Goal: Transaction & Acquisition: Purchase product/service

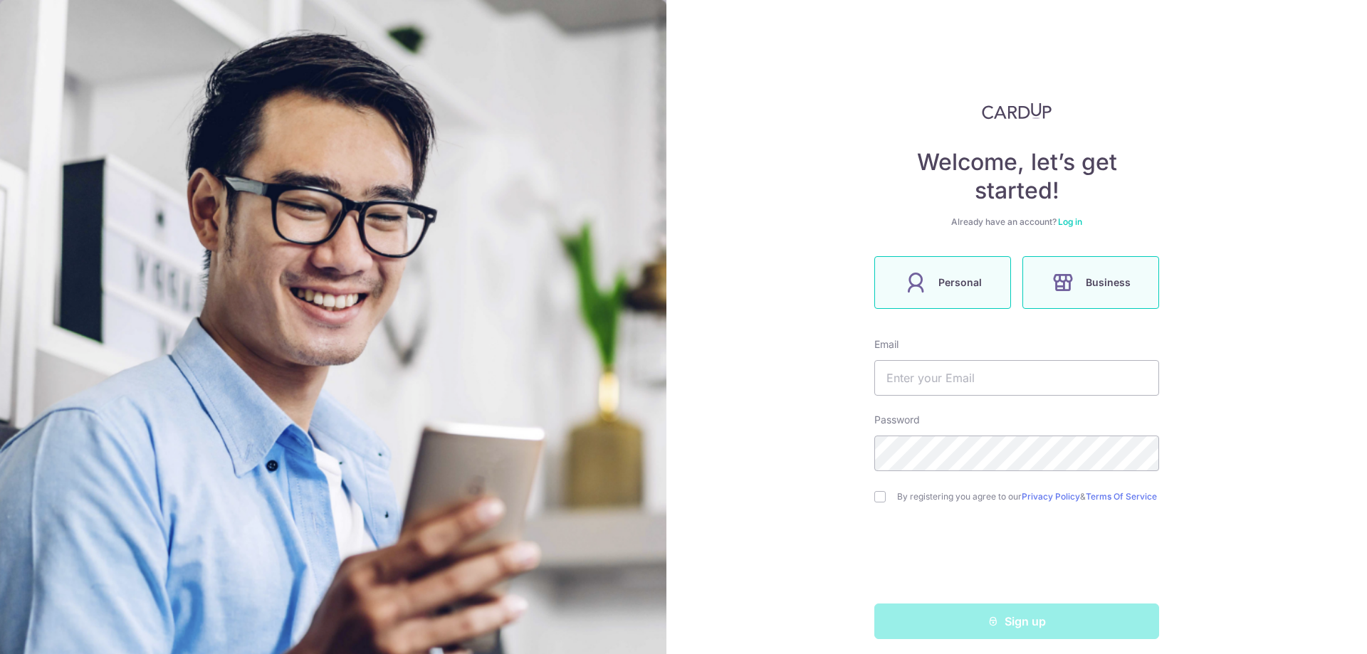
click at [954, 281] on span "Personal" at bounding box center [959, 282] width 43 height 17
click at [943, 380] on input "text" at bounding box center [1016, 378] width 285 height 36
click at [758, 431] on div "Welcome, let’s get started! Already have an account? Log in Personal Business E…" at bounding box center [1016, 327] width 701 height 654
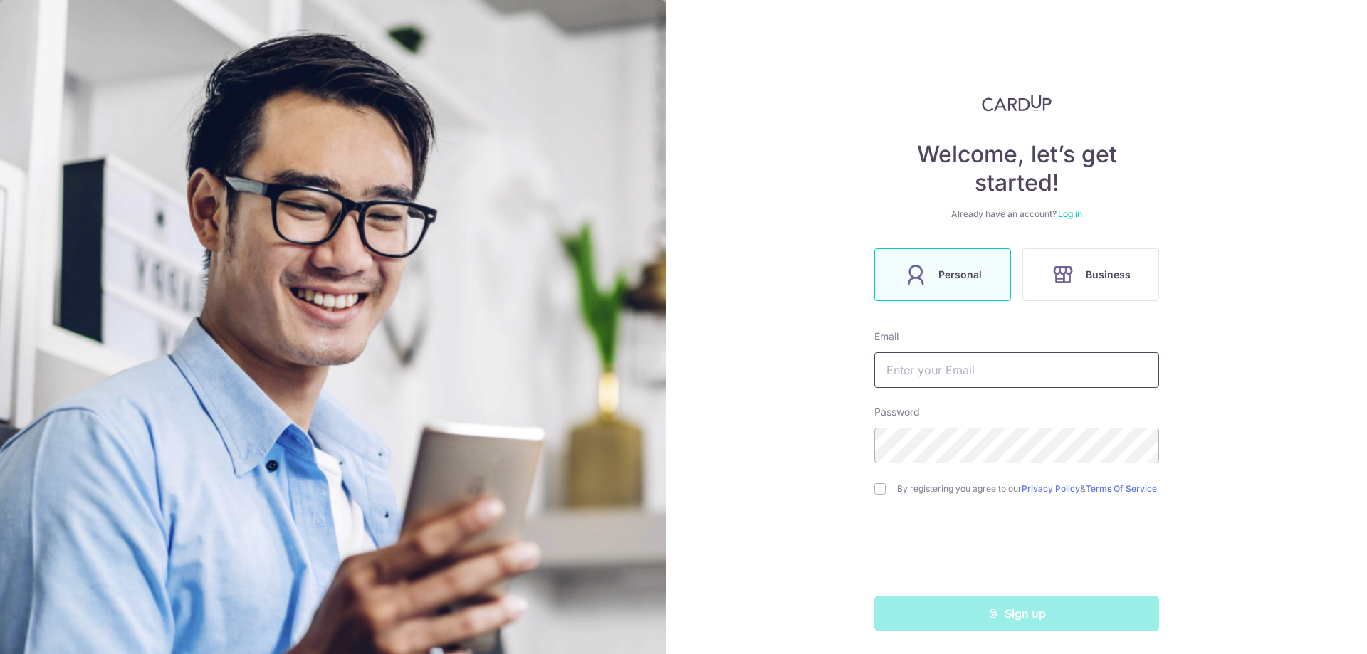
click at [891, 373] on input "text" at bounding box center [1016, 370] width 285 height 36
type input "faragefelipe@hotmail.com"
click at [874, 491] on input "checkbox" at bounding box center [879, 488] width 11 height 11
checkbox input "true"
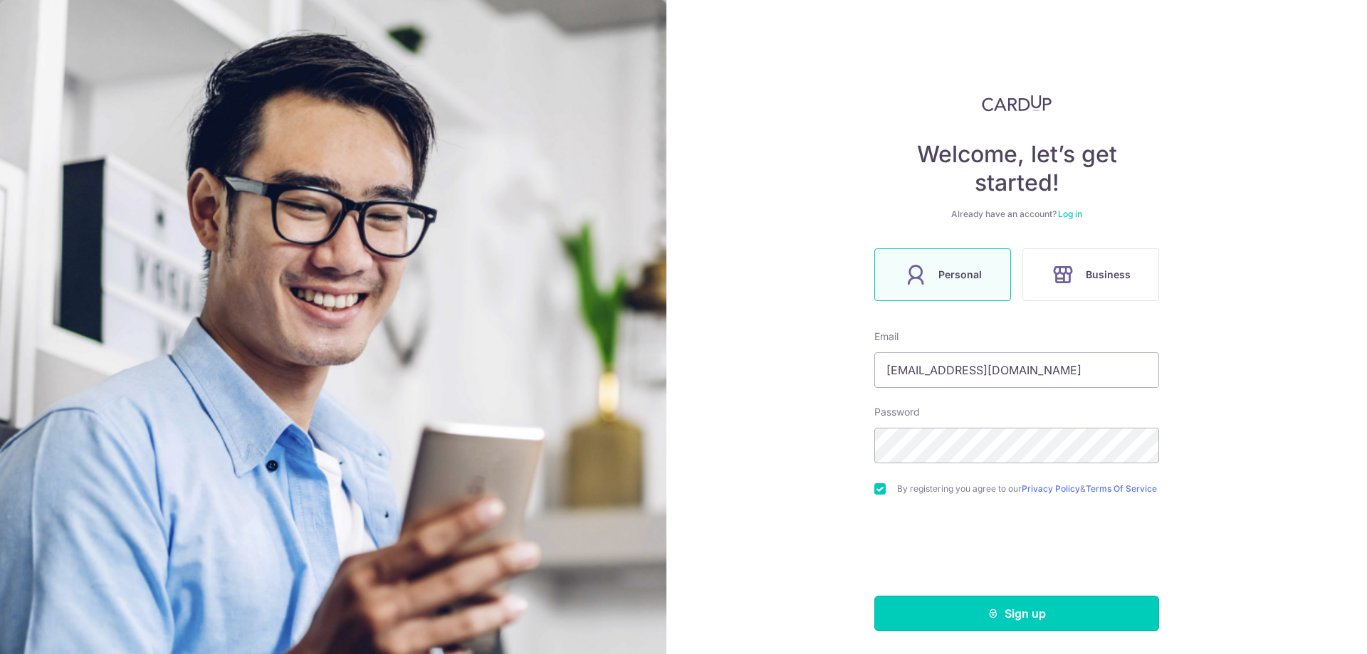
click at [975, 607] on button "Sign up" at bounding box center [1016, 614] width 285 height 36
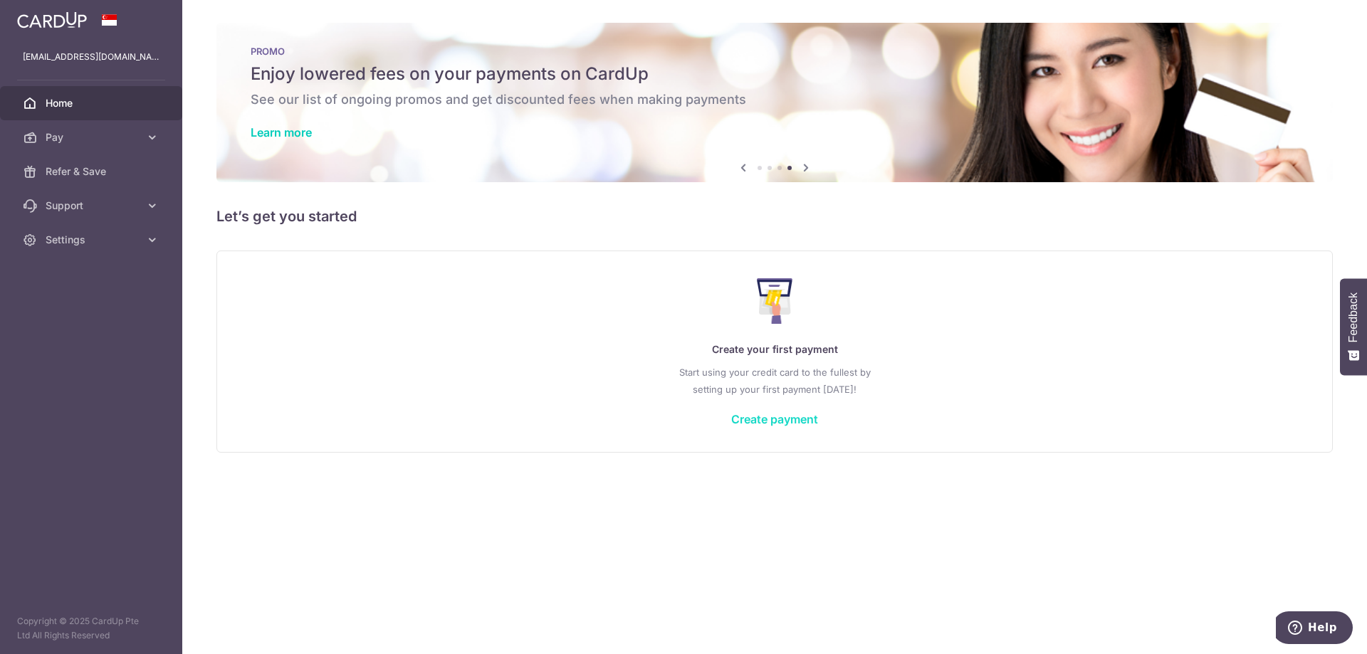
click at [773, 420] on link "Create payment" at bounding box center [774, 419] width 87 height 14
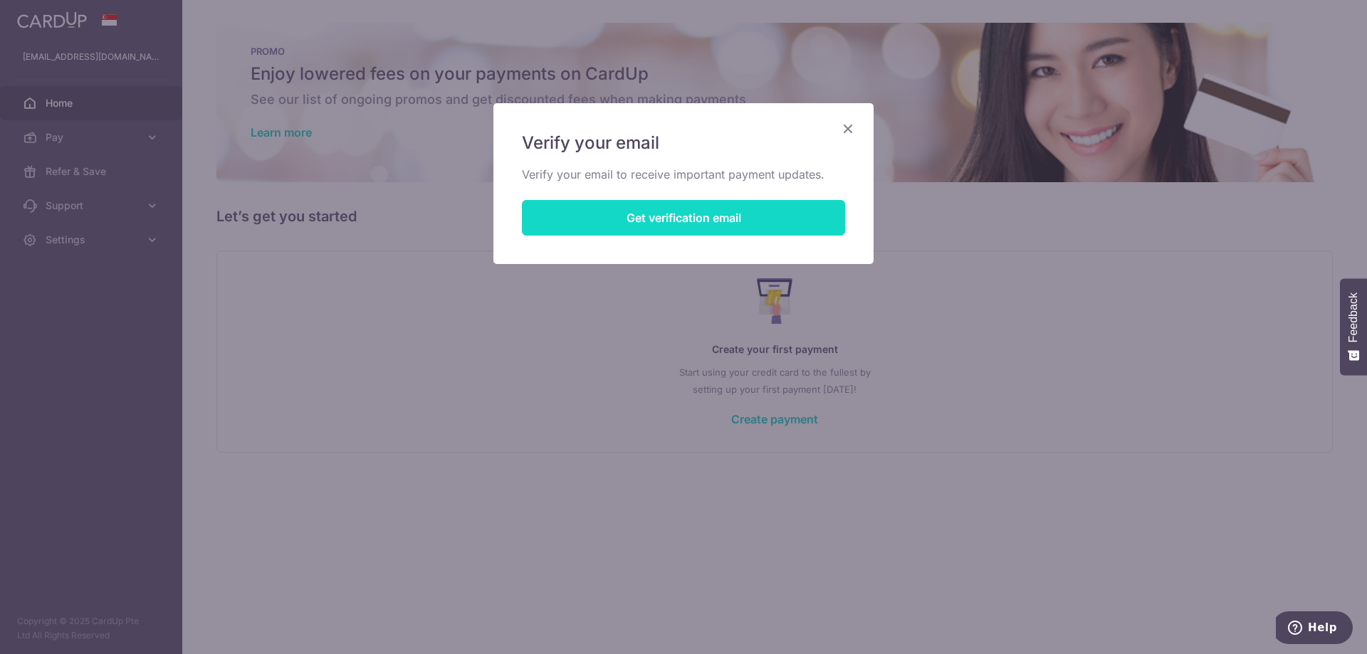
click at [699, 224] on button "Get verification email" at bounding box center [683, 218] width 323 height 36
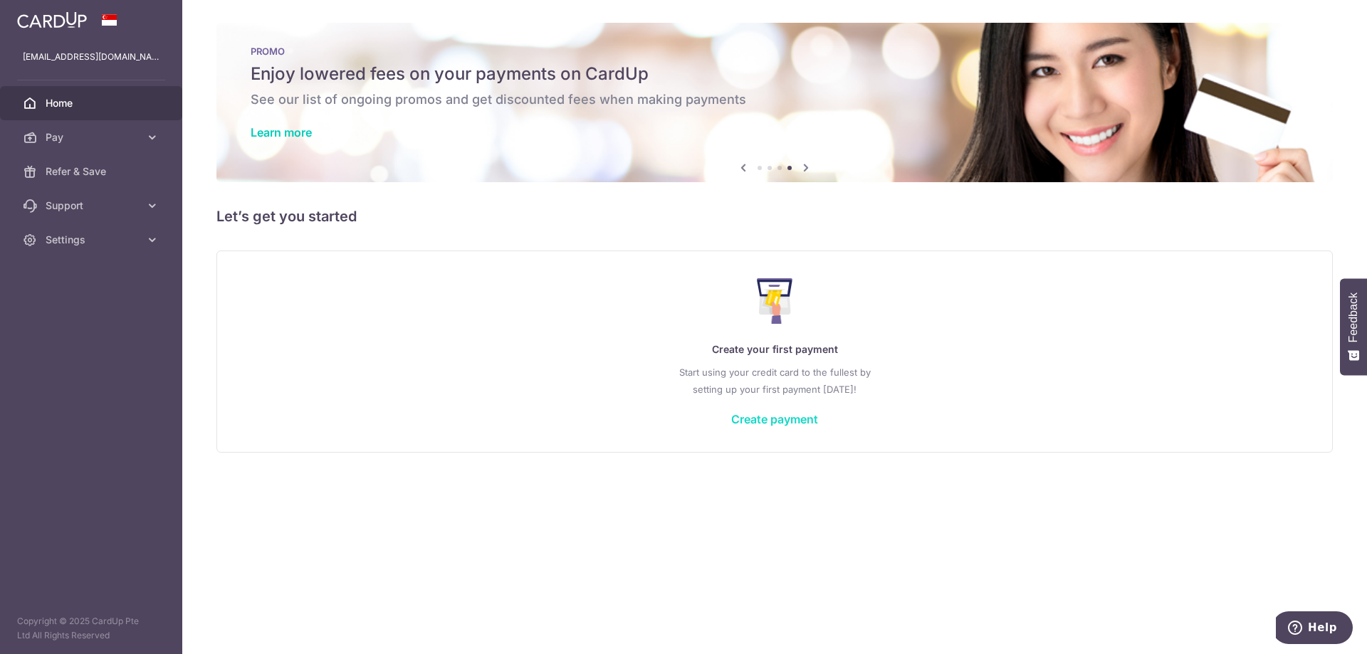
click at [778, 422] on link "Create payment" at bounding box center [774, 419] width 87 height 14
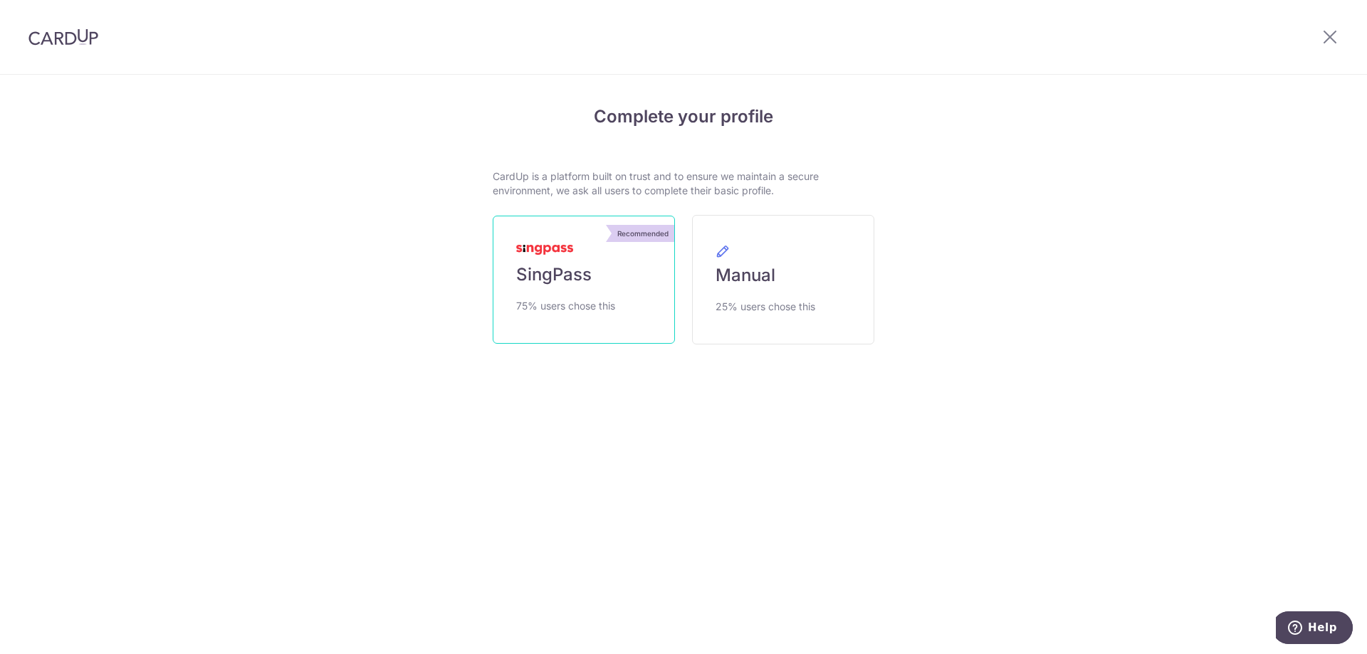
click at [600, 292] on link "Recommended SingPass 75% users chose this" at bounding box center [584, 280] width 182 height 128
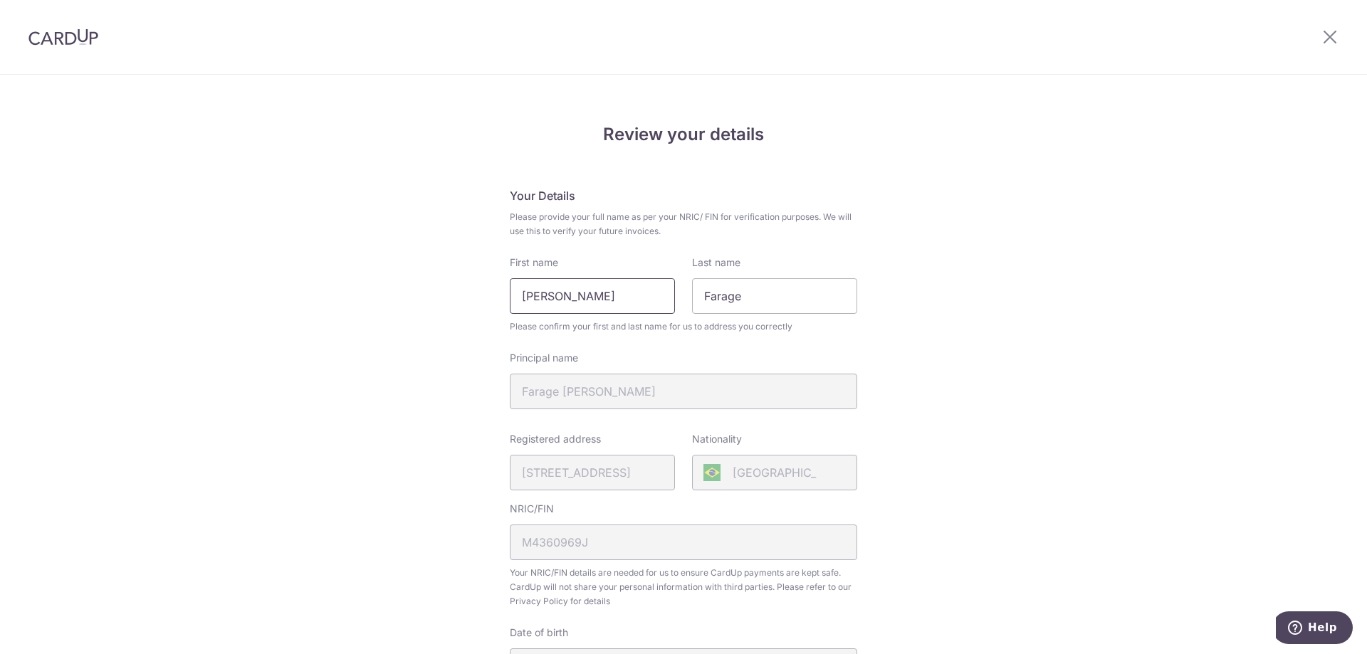
click at [542, 290] on input "Rizkalla Felipe" at bounding box center [592, 296] width 165 height 36
type input "Felipe"
paste input "Rizkalla"
type input "Farage Rizkalla"
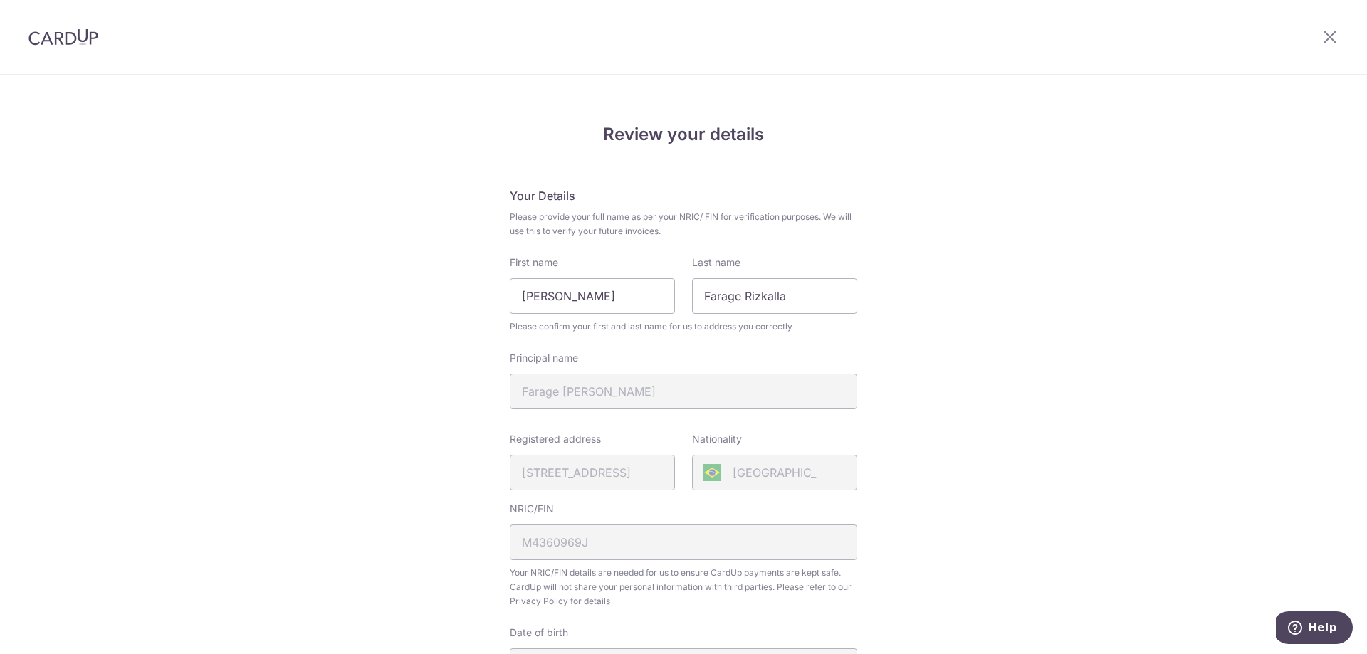
click at [425, 402] on div "Review your details Your Details Please provide your full name as per your NRIC…" at bounding box center [683, 564] width 1367 height 979
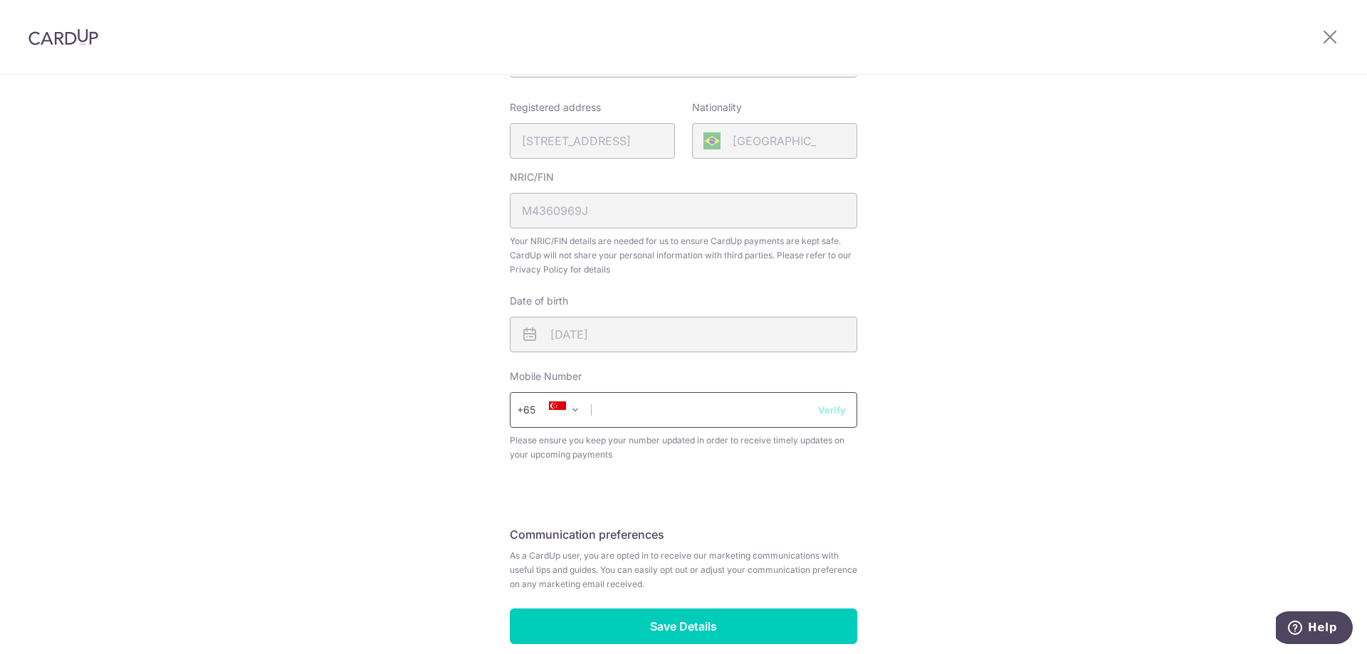
scroll to position [356, 0]
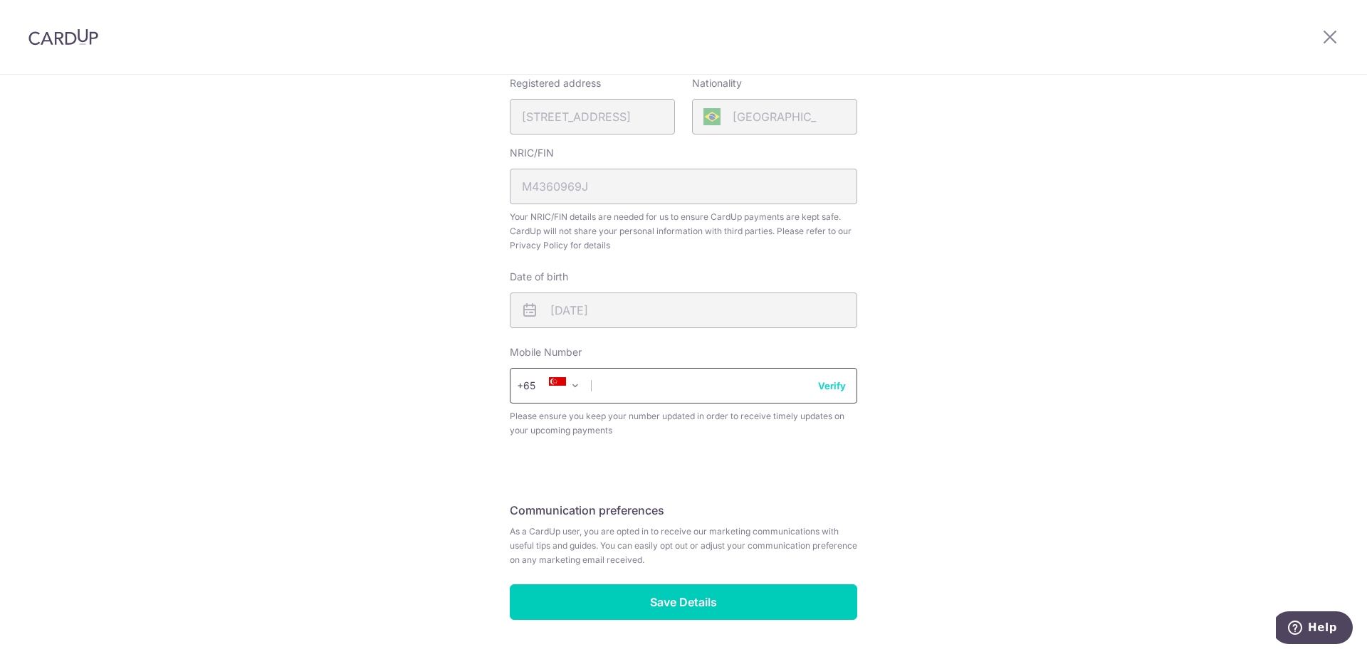
click at [623, 388] on input "text" at bounding box center [683, 386] width 347 height 36
type input "85871650"
click at [835, 387] on button "Verify" at bounding box center [832, 386] width 28 height 14
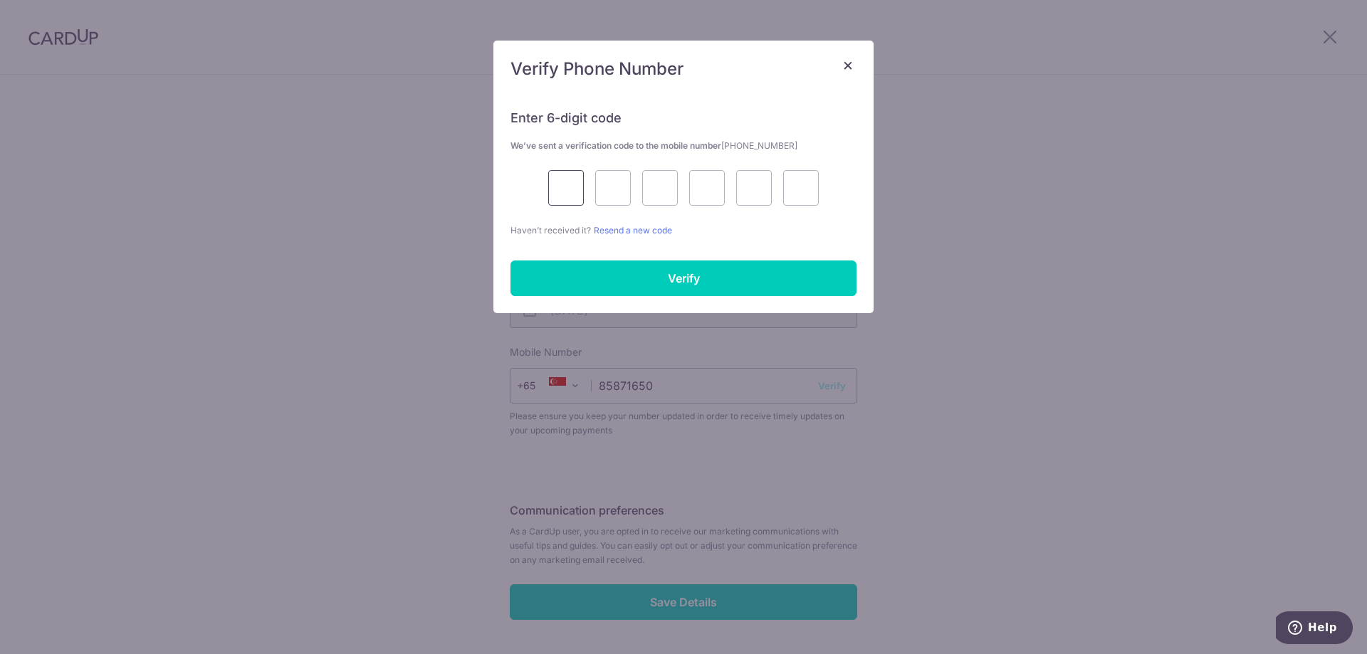
click at [562, 197] on input "text" at bounding box center [566, 188] width 36 height 36
type input "9"
type input "5"
type input "9"
type input "5"
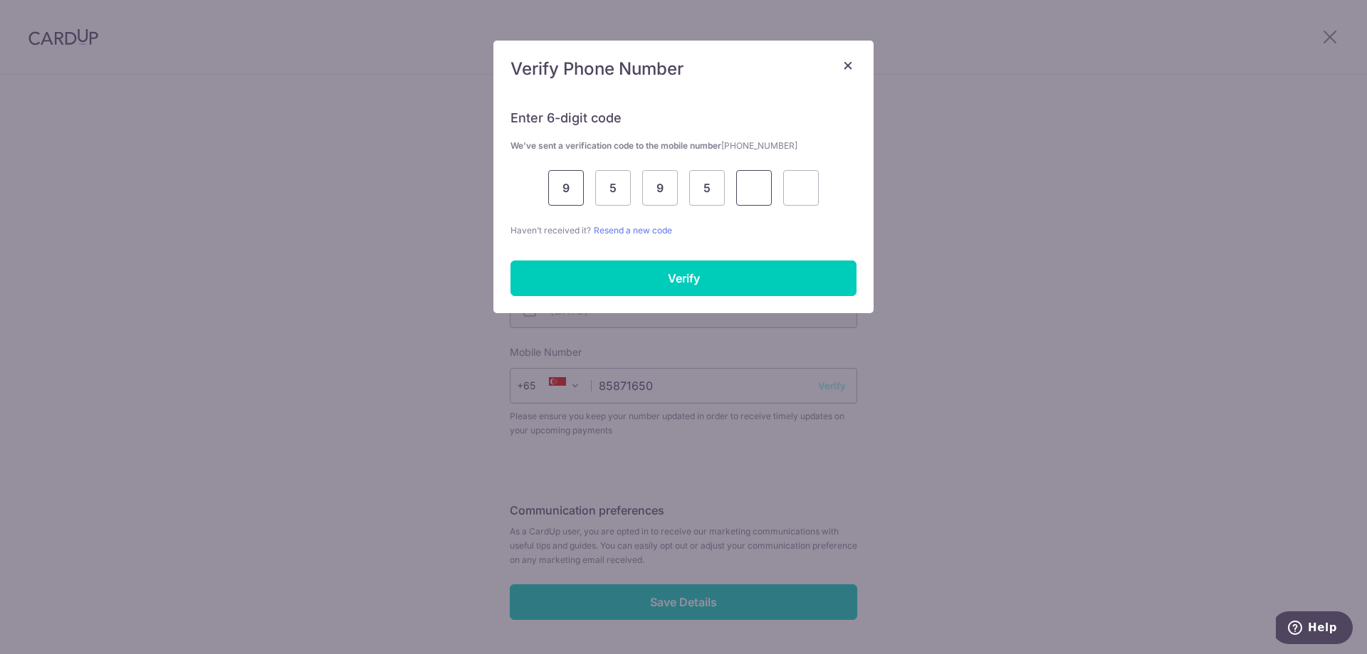
type input "6"
type input "7"
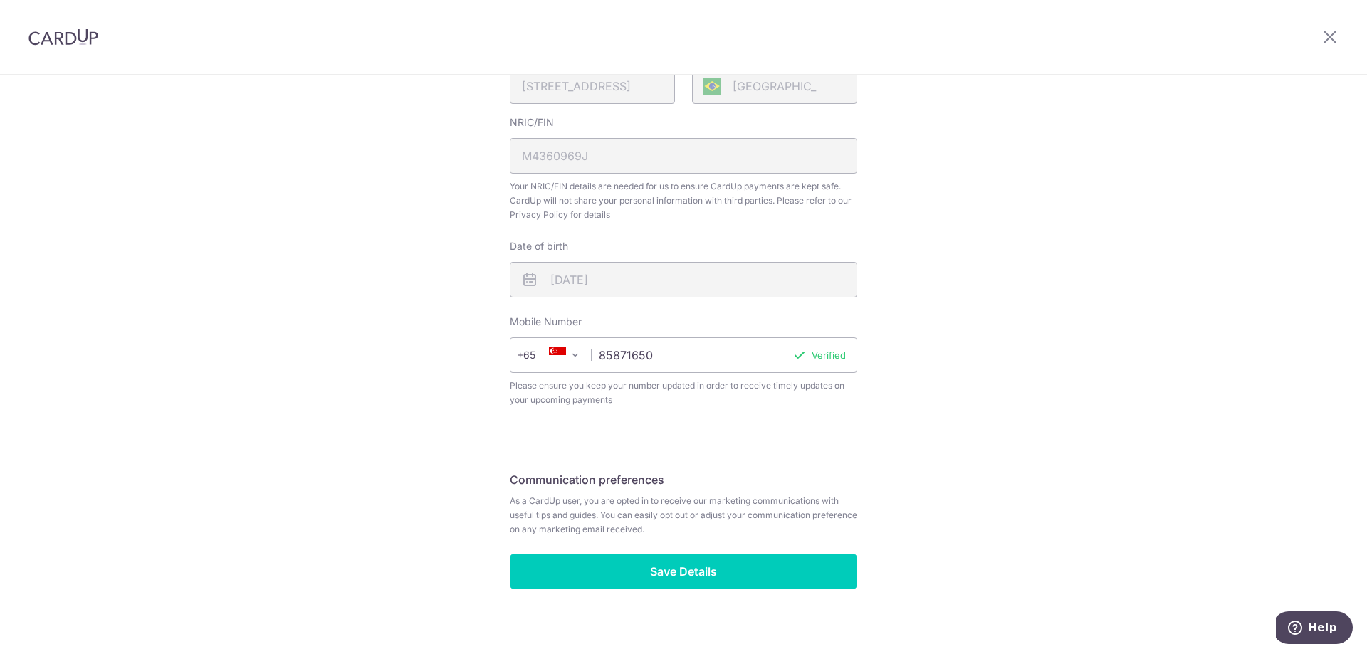
scroll to position [400, 0]
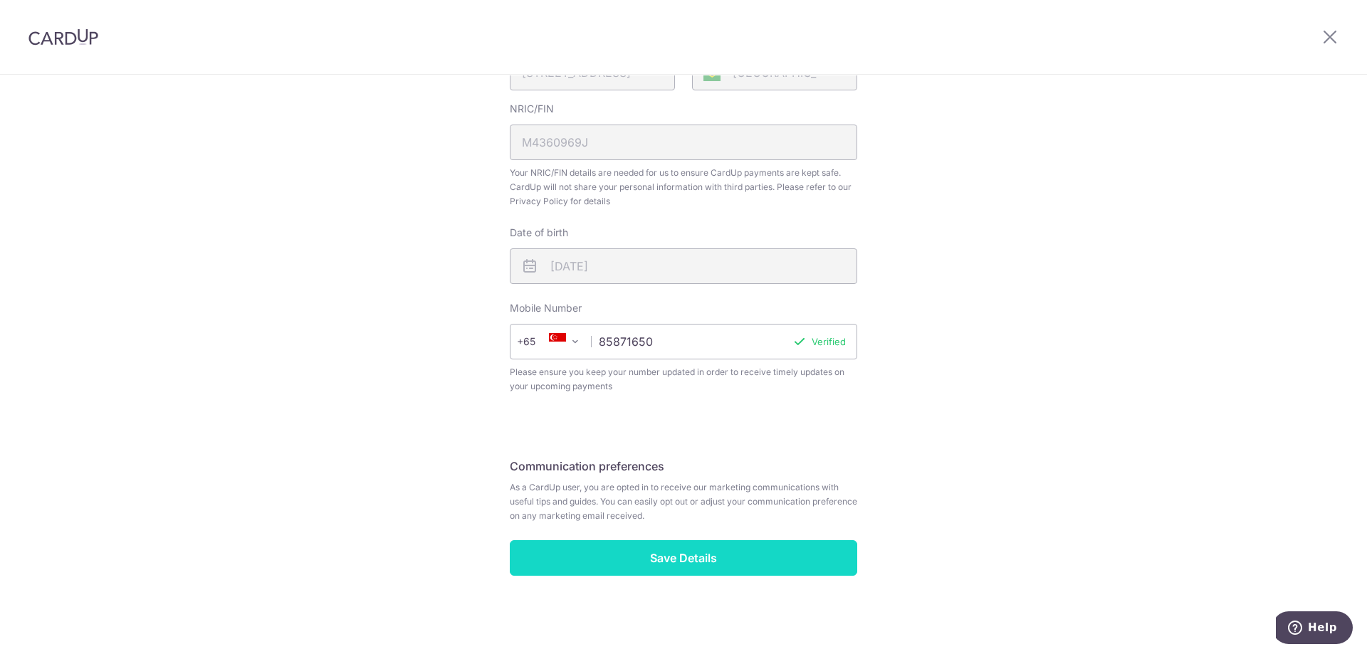
click at [693, 565] on input "Save Details" at bounding box center [683, 558] width 347 height 36
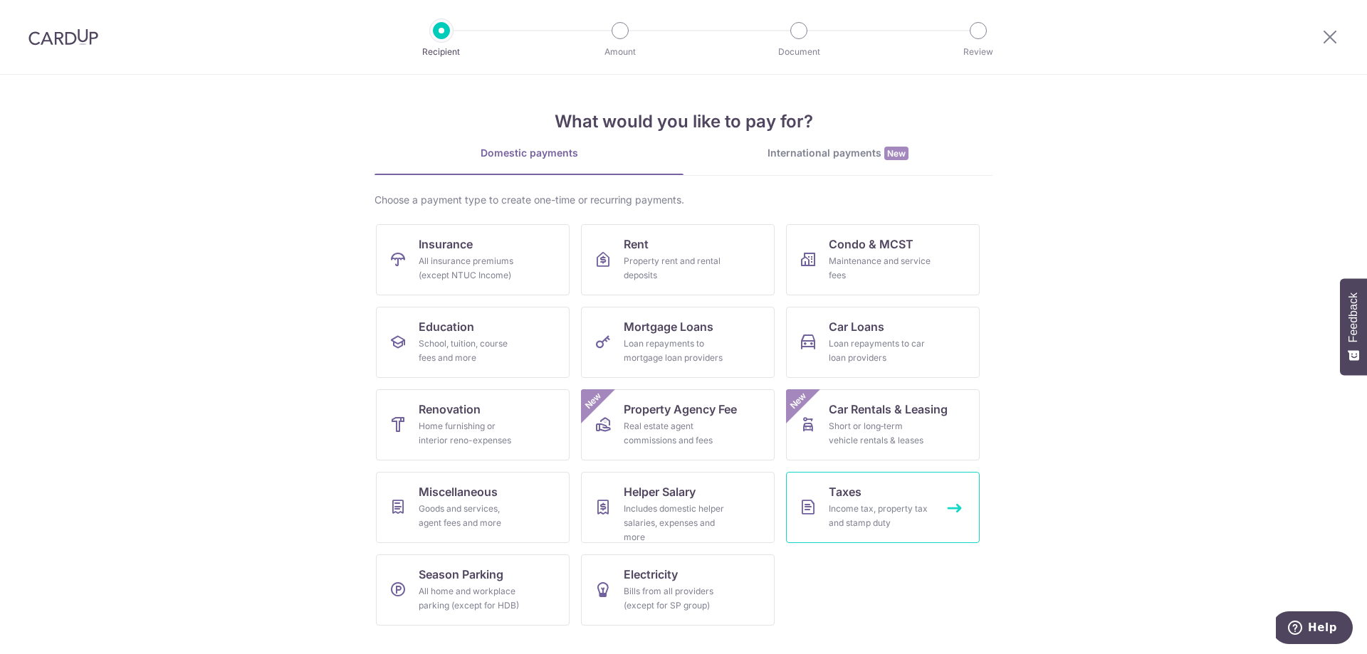
click at [877, 521] on div "Income tax, property tax and stamp duty" at bounding box center [880, 516] width 103 height 28
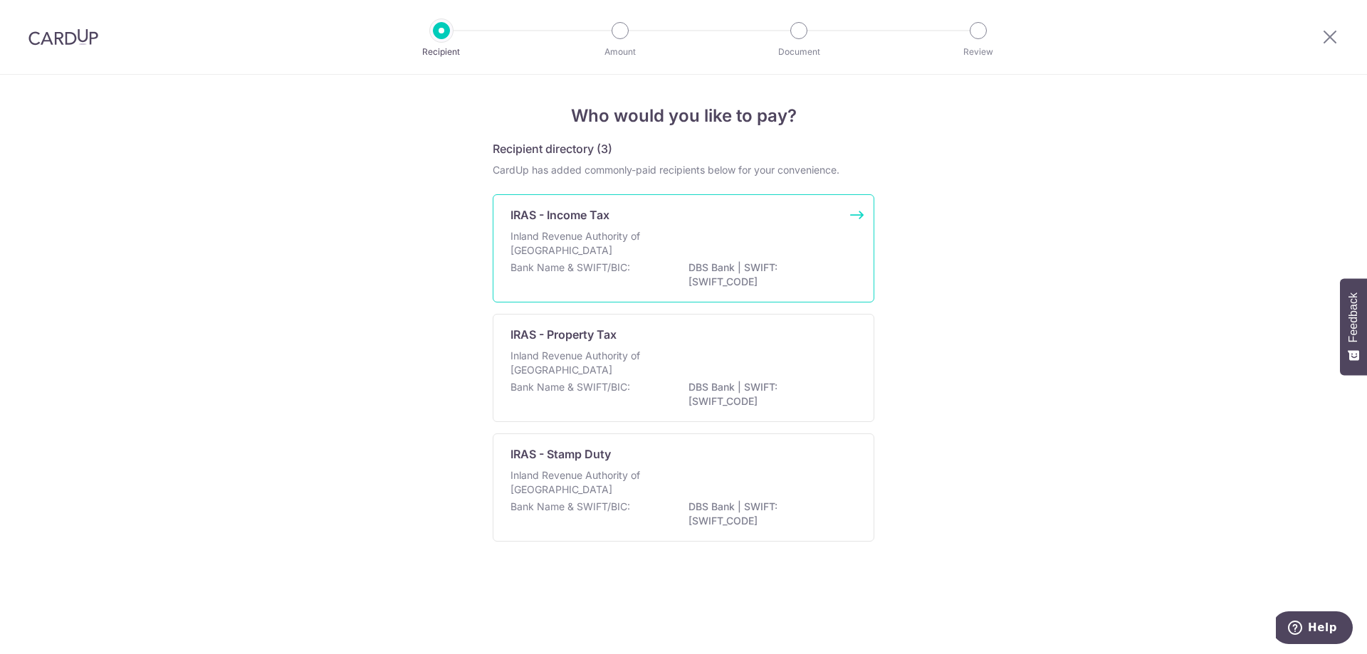
click at [676, 274] on div "Bank Name & SWIFT/BIC: DBS Bank | SWIFT: [SWIFT_CODE]" at bounding box center [684, 276] width 346 height 30
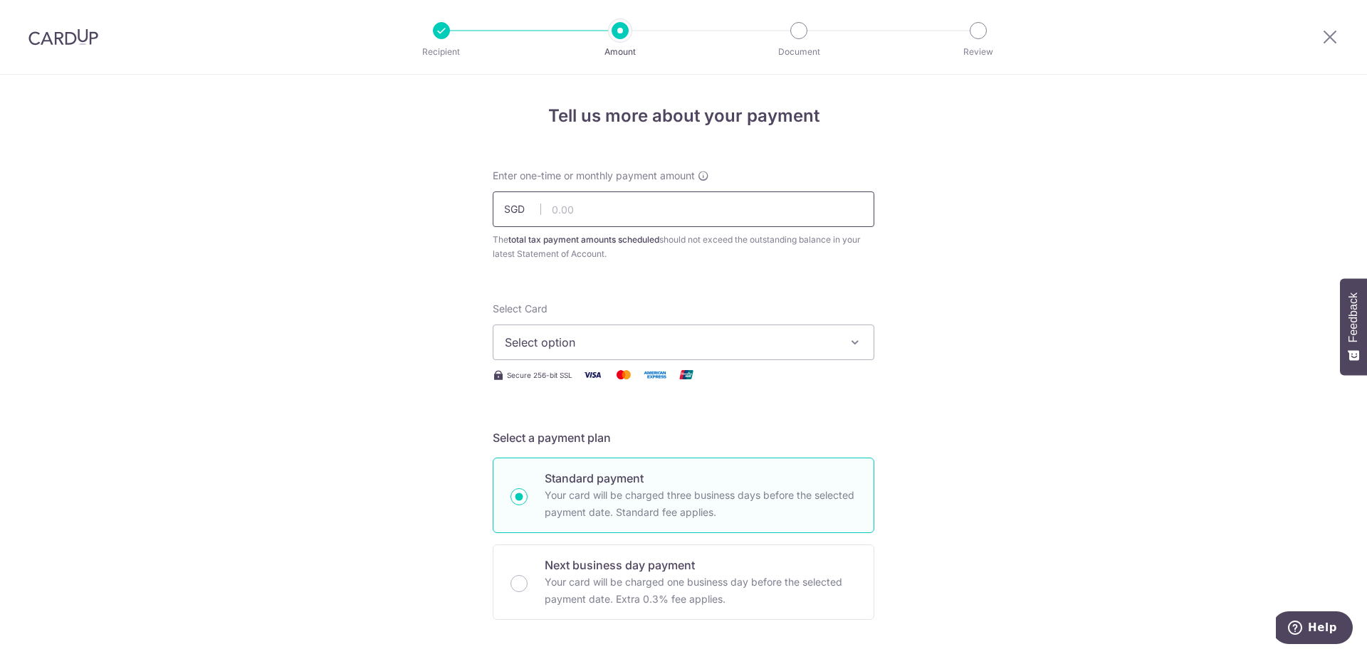
click at [565, 216] on input "text" at bounding box center [684, 210] width 382 height 36
type input "4,042.40"
click at [584, 347] on span "Select option" at bounding box center [671, 342] width 332 height 17
click at [591, 377] on span "Add credit card" at bounding box center [696, 382] width 332 height 14
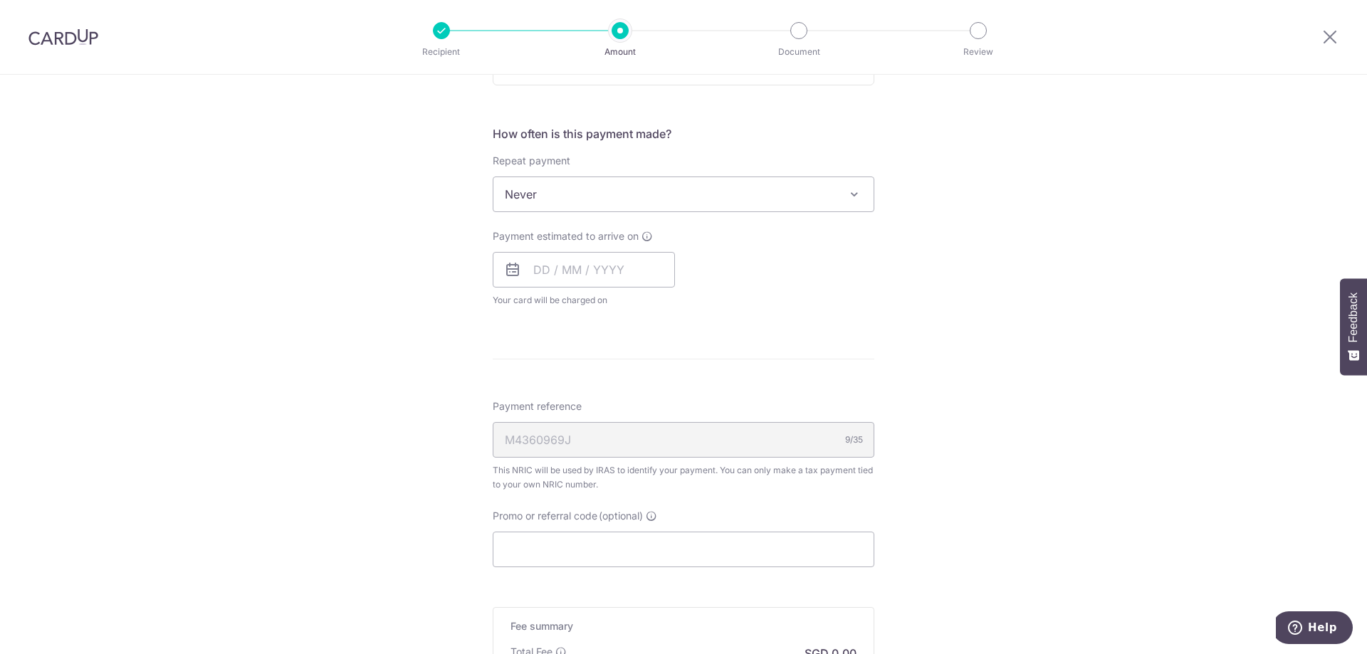
scroll to position [1068, 0]
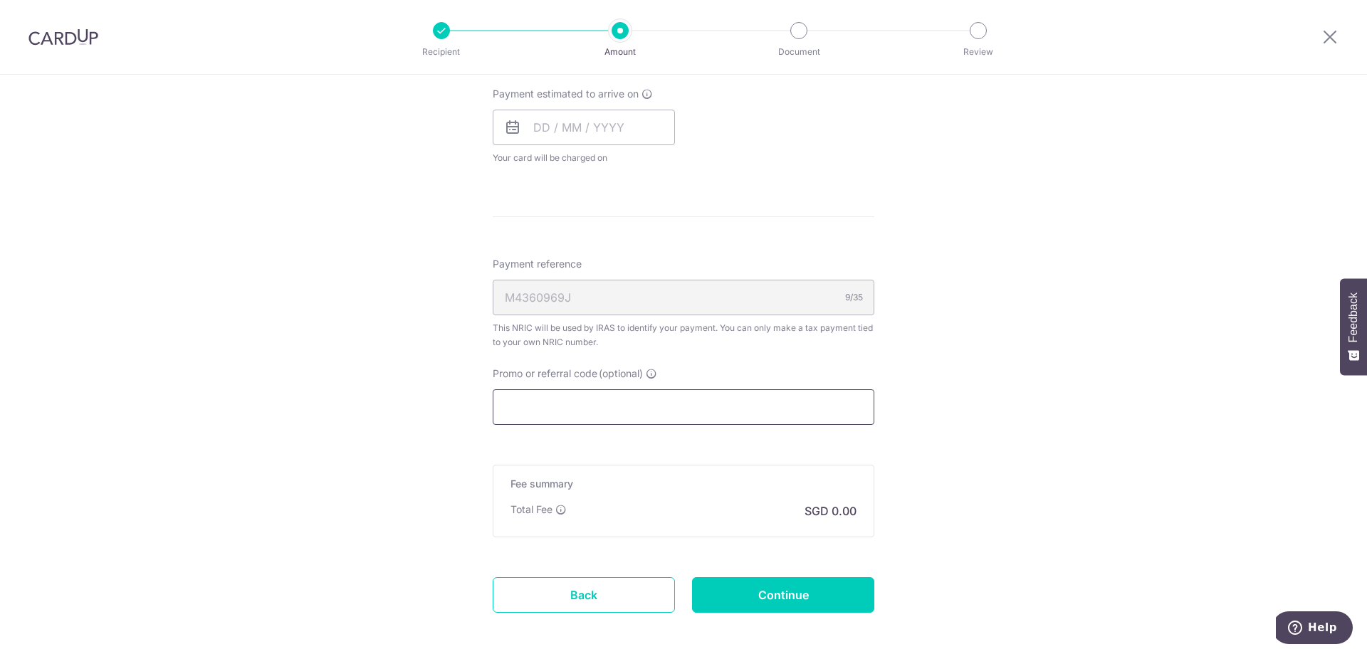
click at [504, 413] on input "Promo or referral code (optional)" at bounding box center [684, 407] width 382 height 36
paste input "Rizkalla"
type input "Rizkalla"
paste input "MCTAX25N"
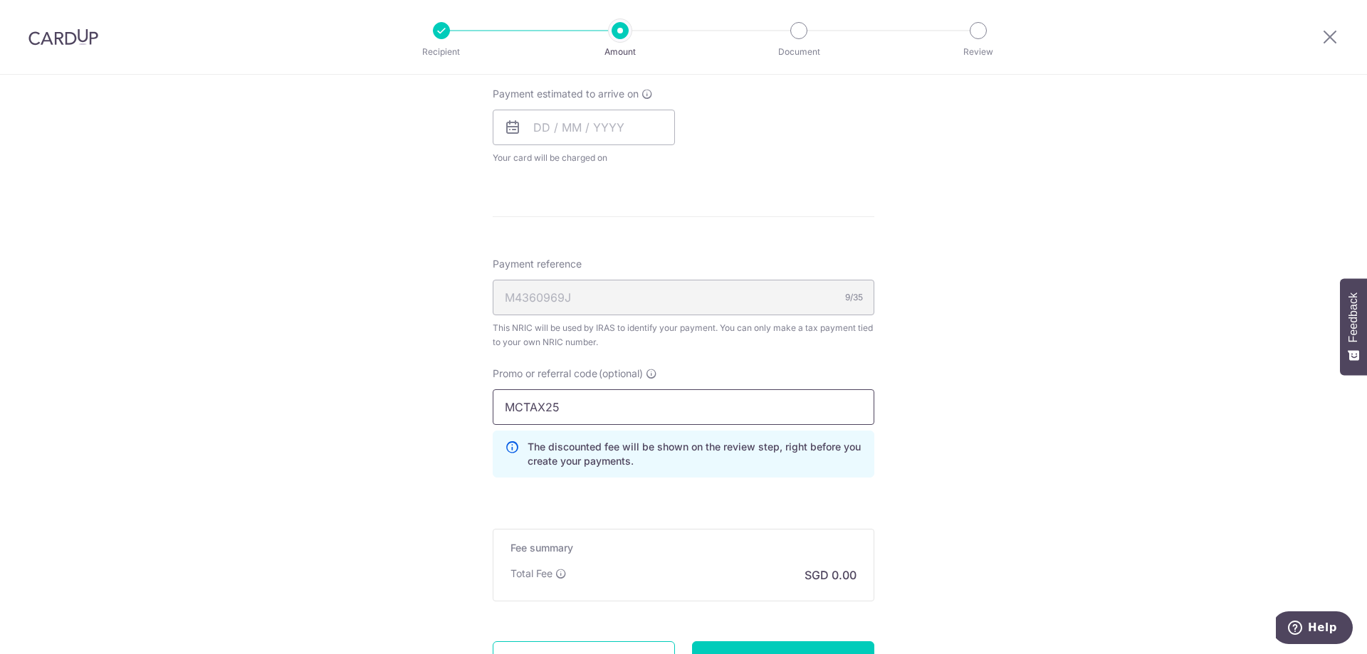
type input "MCTAX25"
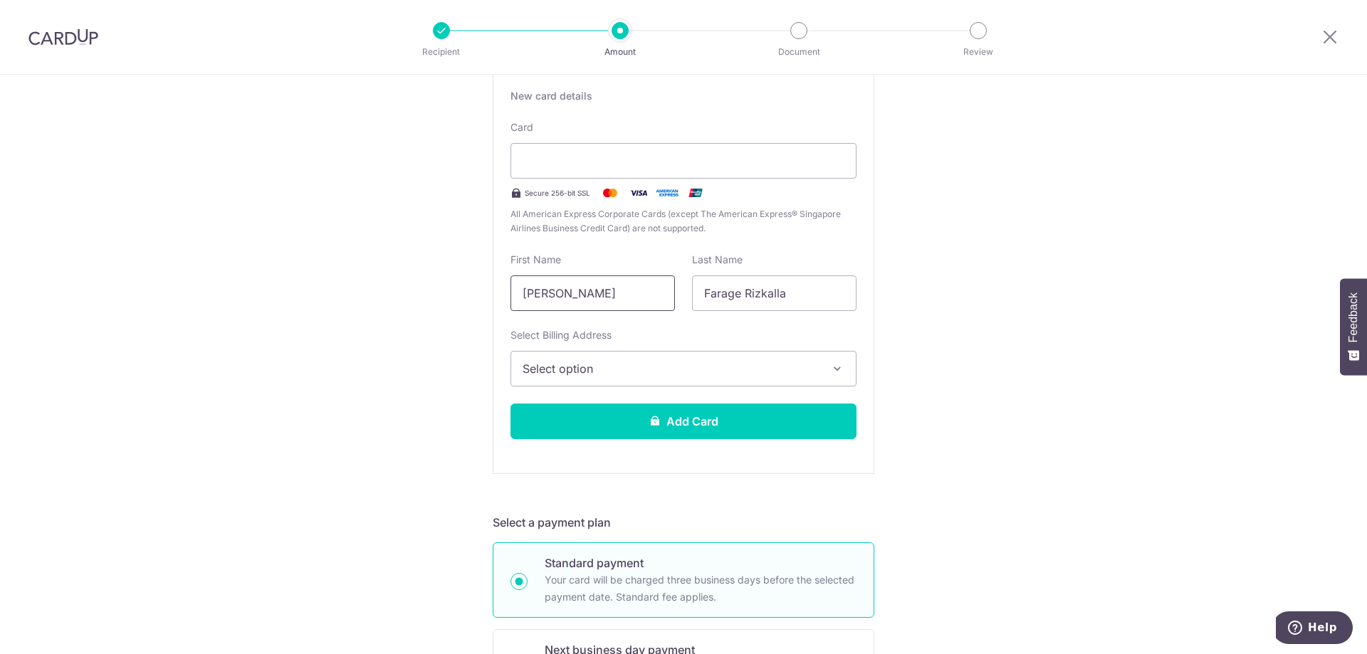
scroll to position [308, 0]
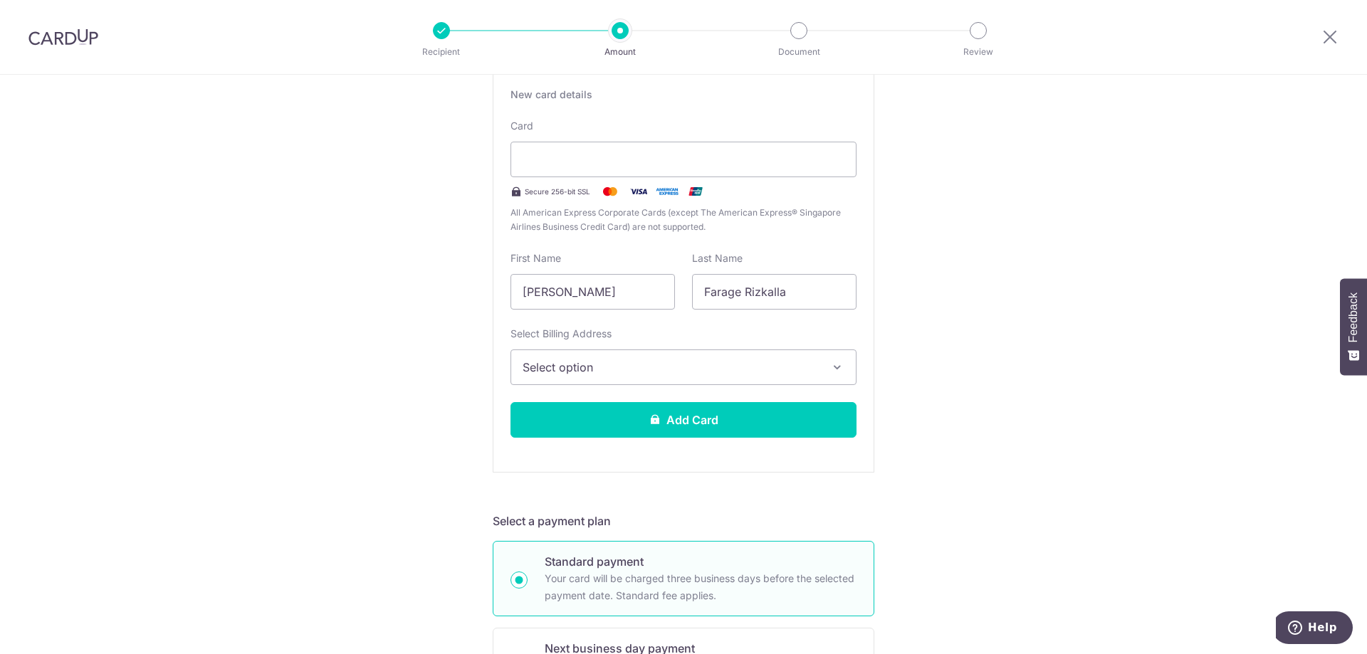
click at [605, 365] on span "Select option" at bounding box center [671, 367] width 296 height 17
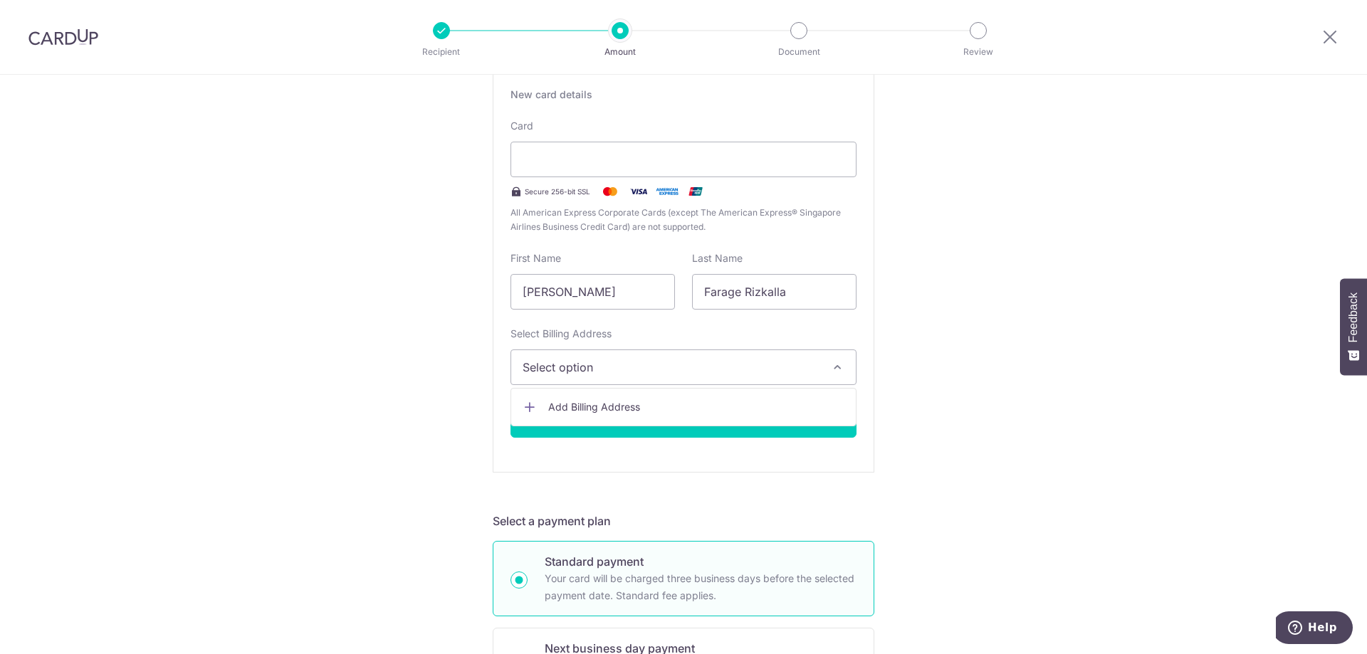
click at [568, 412] on span "Add Billing Address" at bounding box center [696, 407] width 296 height 14
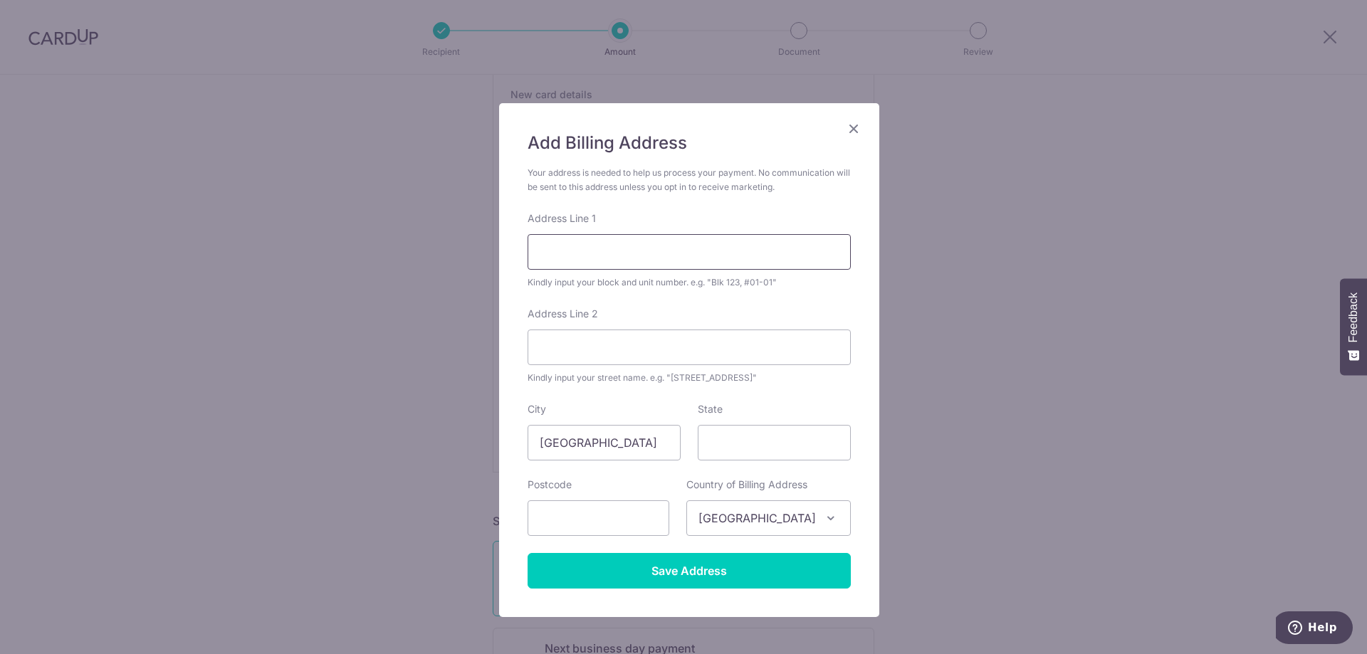
click at [572, 253] on input "Address Line 1" at bounding box center [689, 252] width 323 height 36
type input "2, #05-06"
type input "Indus Road"
type input "169586"
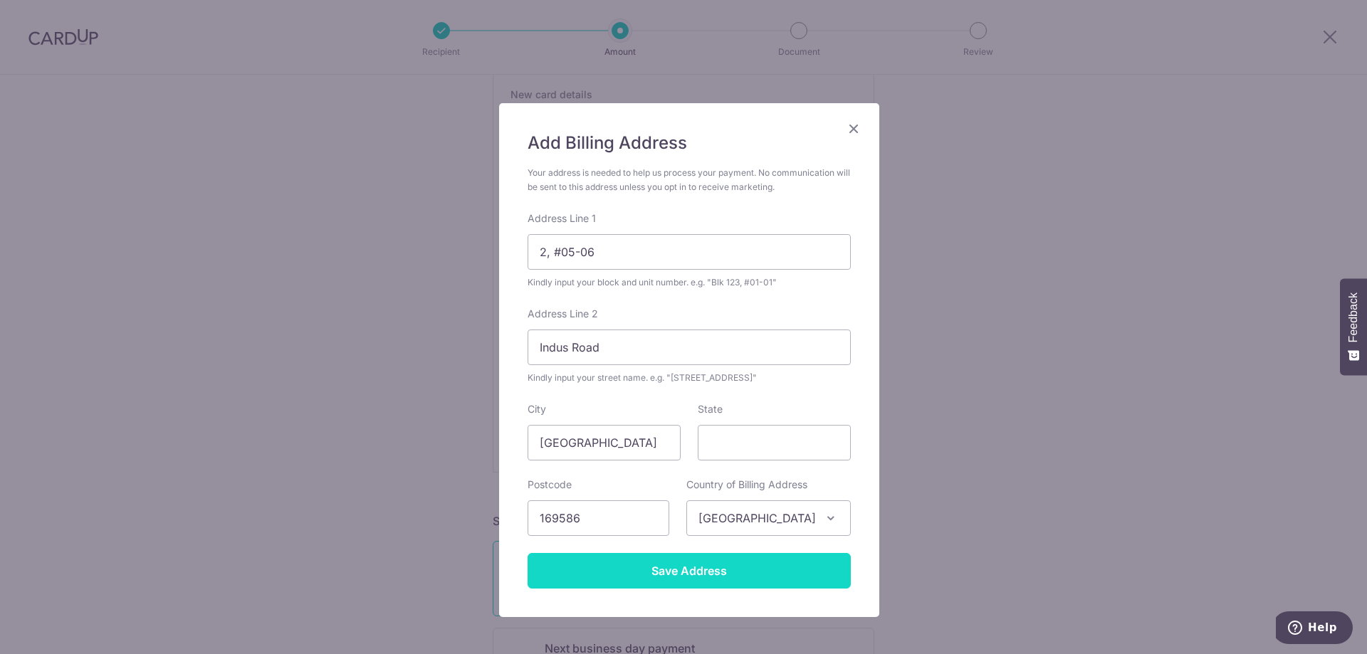
click at [618, 564] on input "Save Address" at bounding box center [689, 571] width 323 height 36
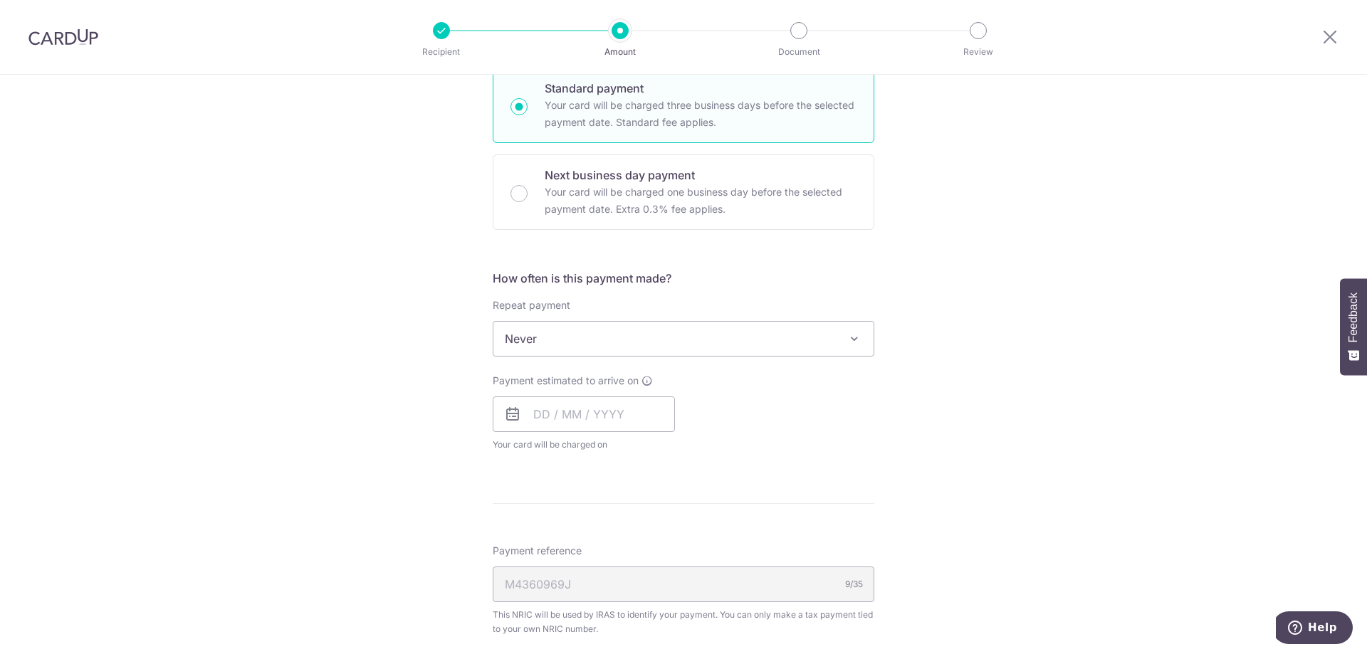
scroll to position [806, 0]
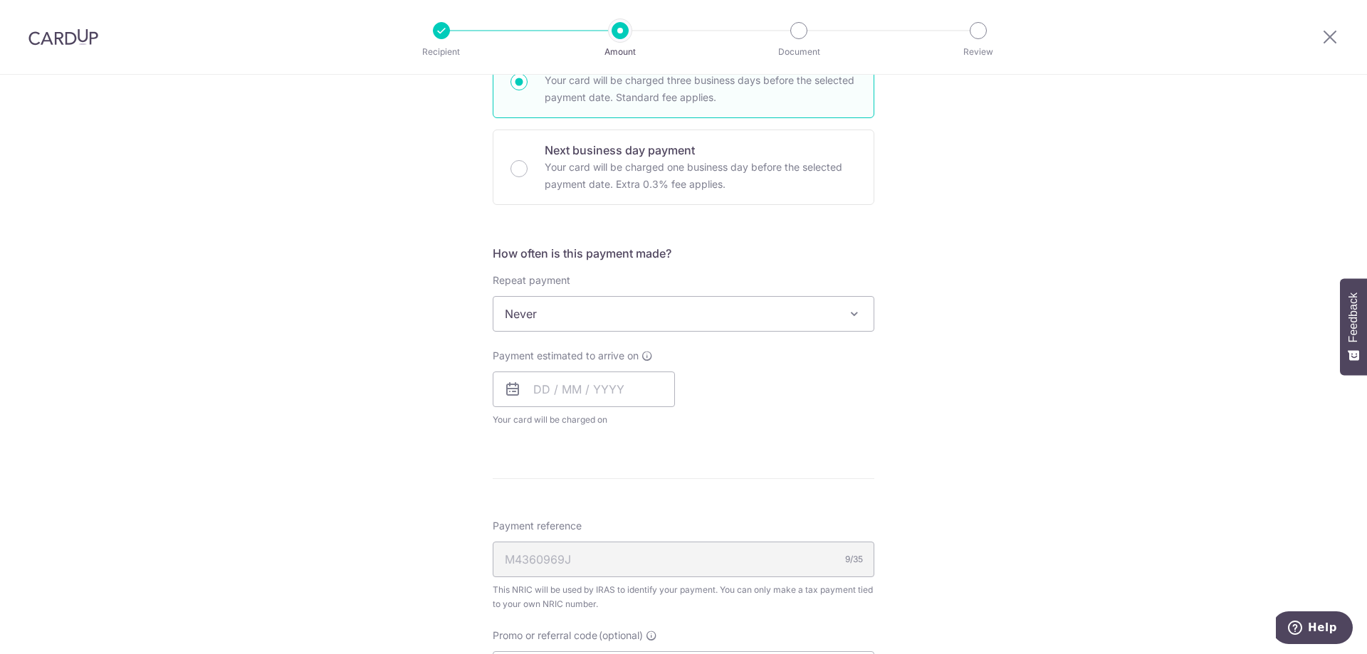
click at [525, 313] on span "Never" at bounding box center [683, 314] width 380 height 34
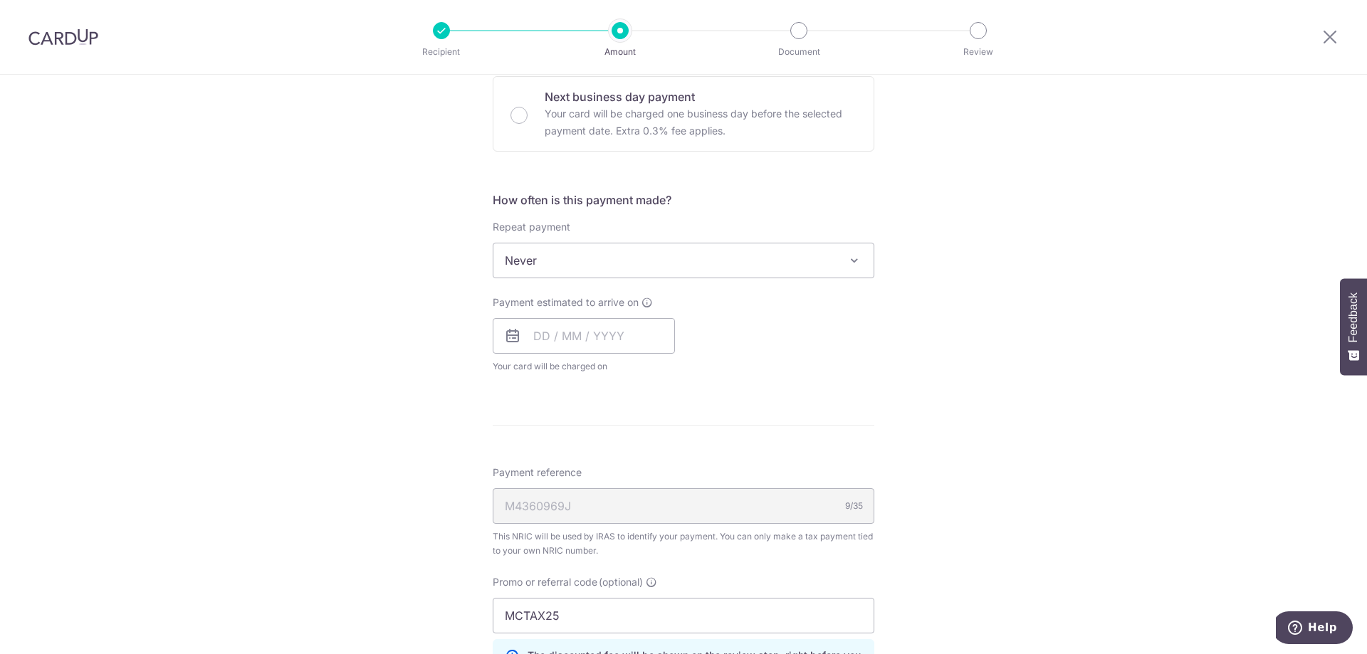
scroll to position [948, 0]
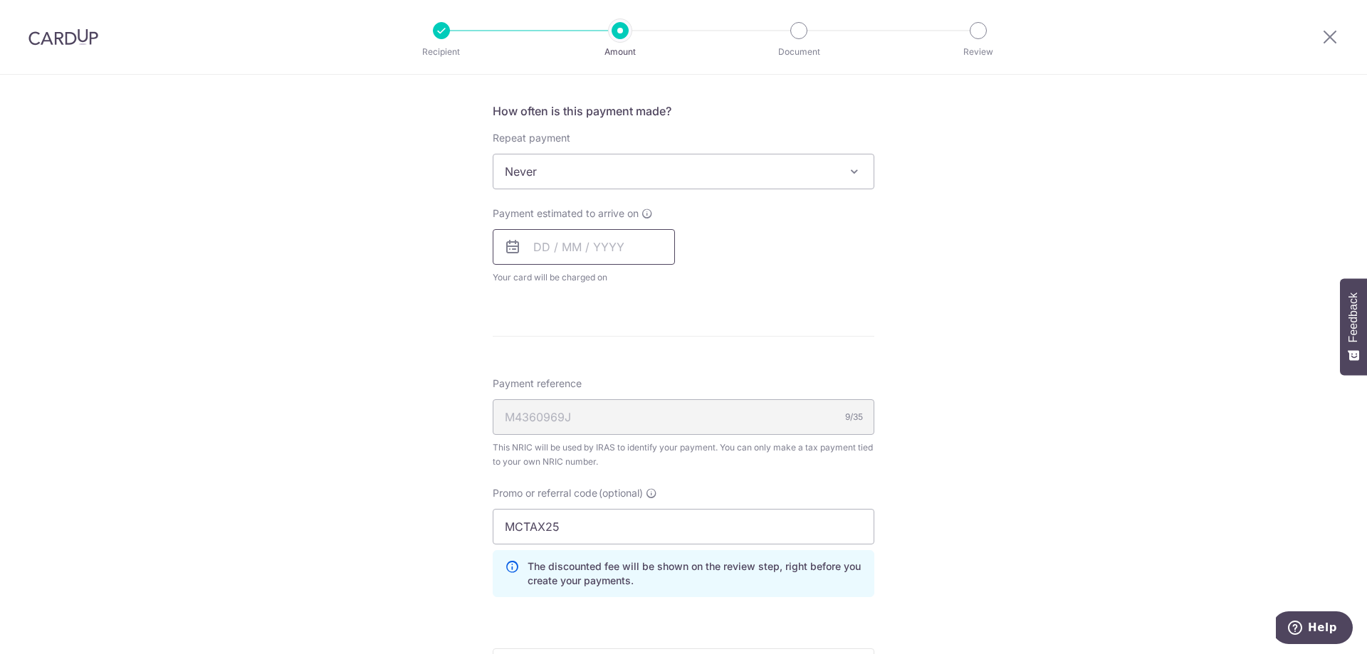
click at [553, 238] on input "text" at bounding box center [584, 247] width 182 height 36
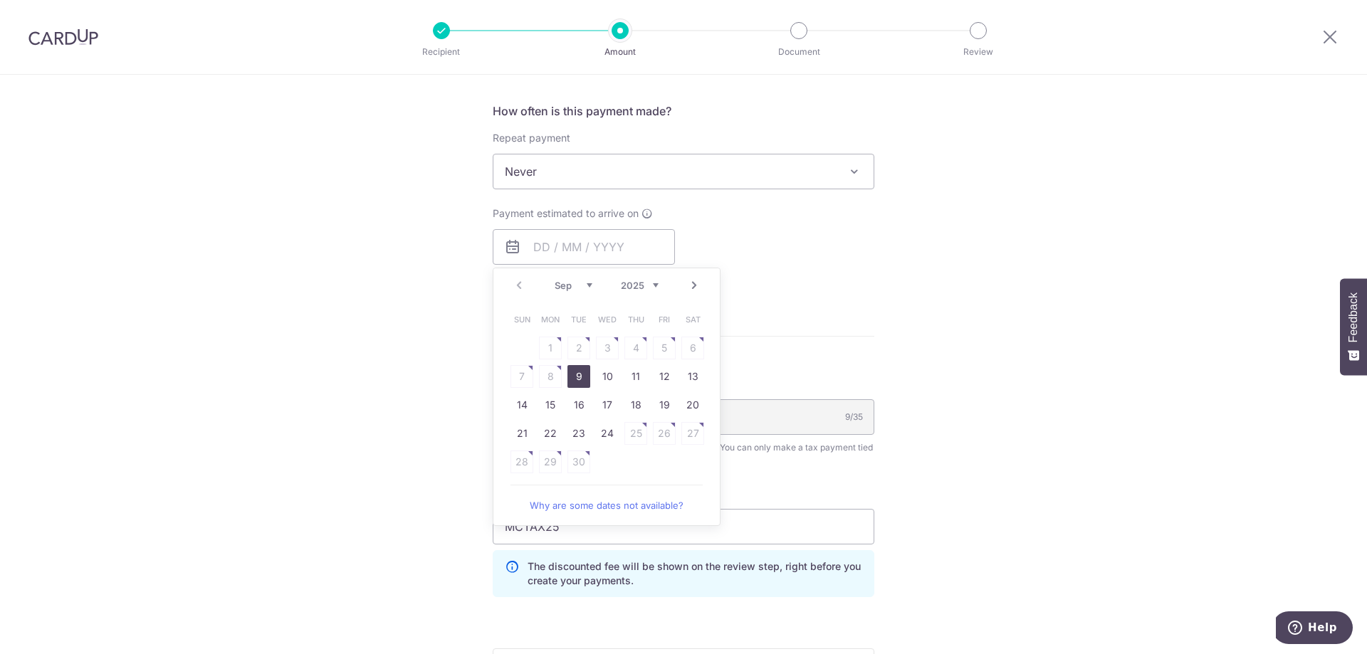
click at [572, 376] on link "9" at bounding box center [578, 376] width 23 height 23
type input "[DATE]"
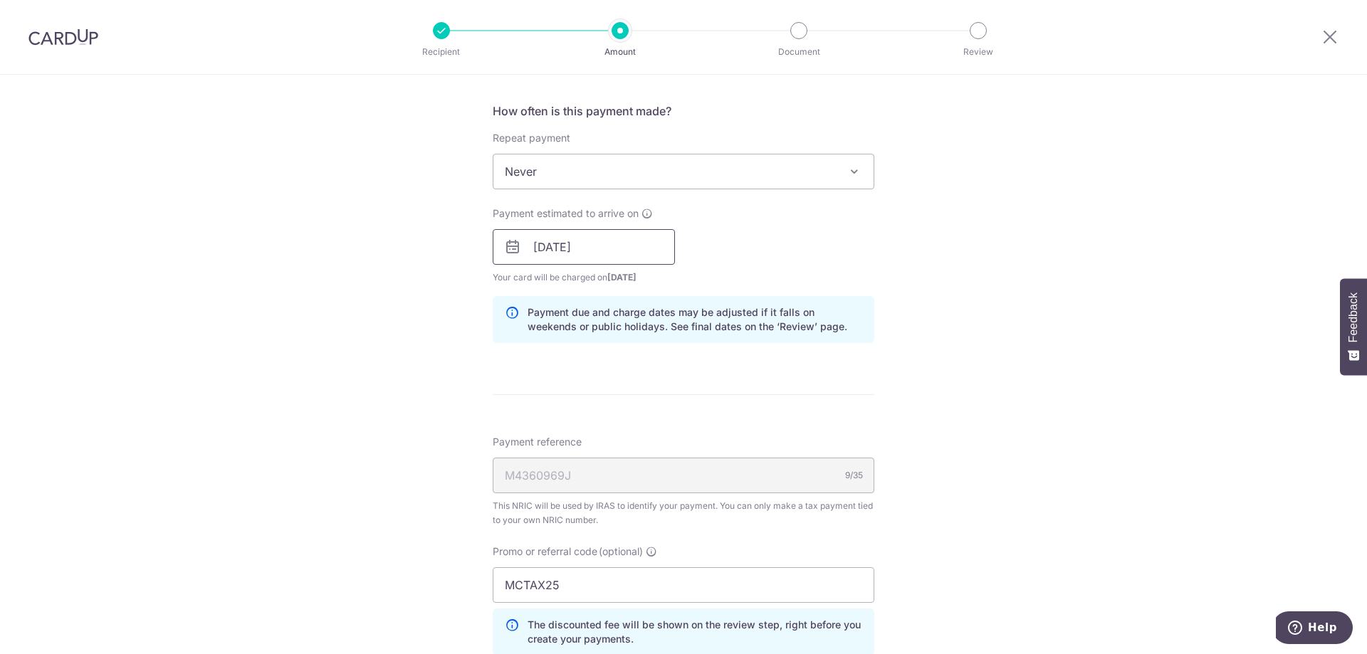
click at [534, 245] on input "[DATE]" at bounding box center [584, 247] width 182 height 36
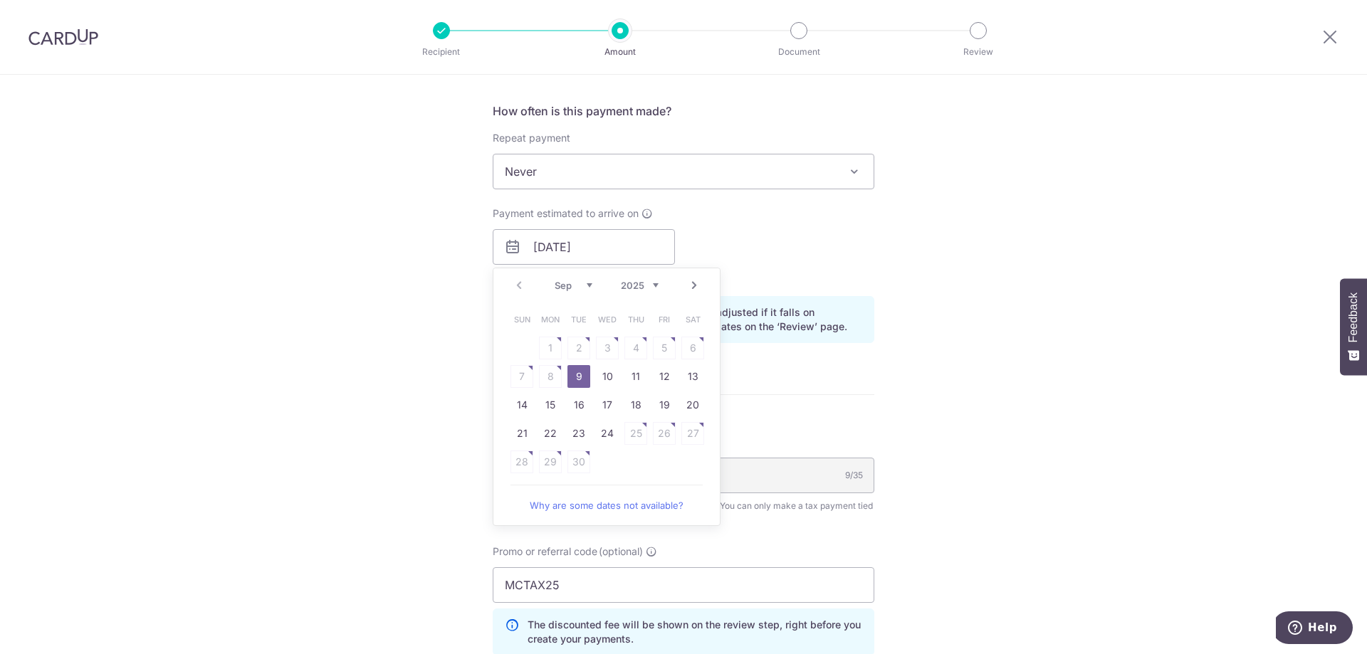
click at [612, 507] on link "Why are some dates not available?" at bounding box center [607, 505] width 192 height 28
click at [576, 377] on link "9" at bounding box center [578, 376] width 23 height 23
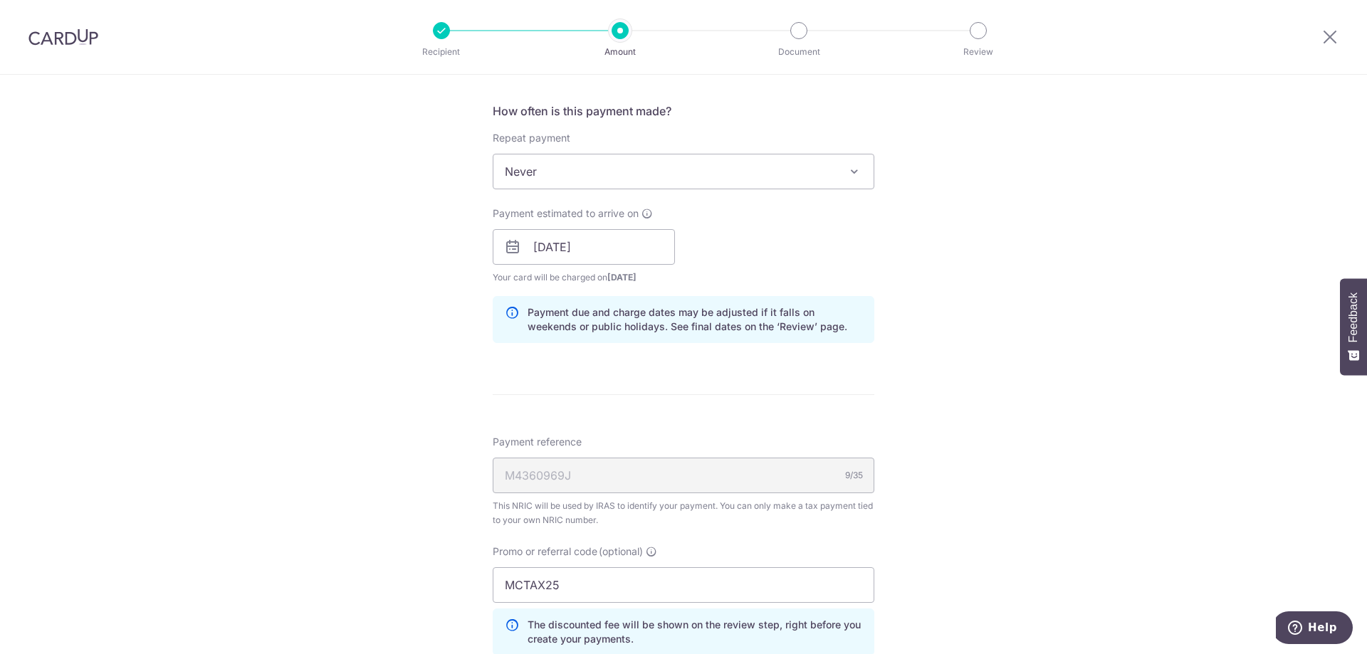
click at [347, 394] on div "Tell us more about your payment Enter one-time or monthly payment amount SGD 4,…" at bounding box center [683, 44] width 1367 height 1836
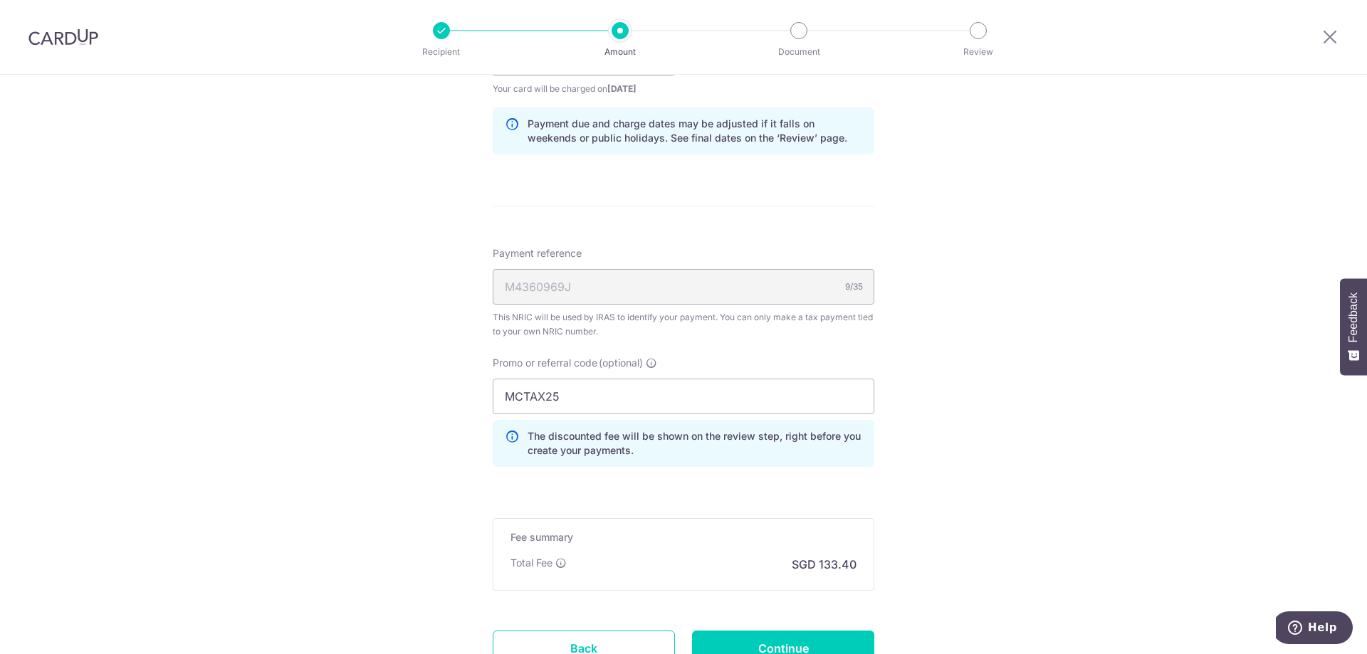
scroll to position [1162, 0]
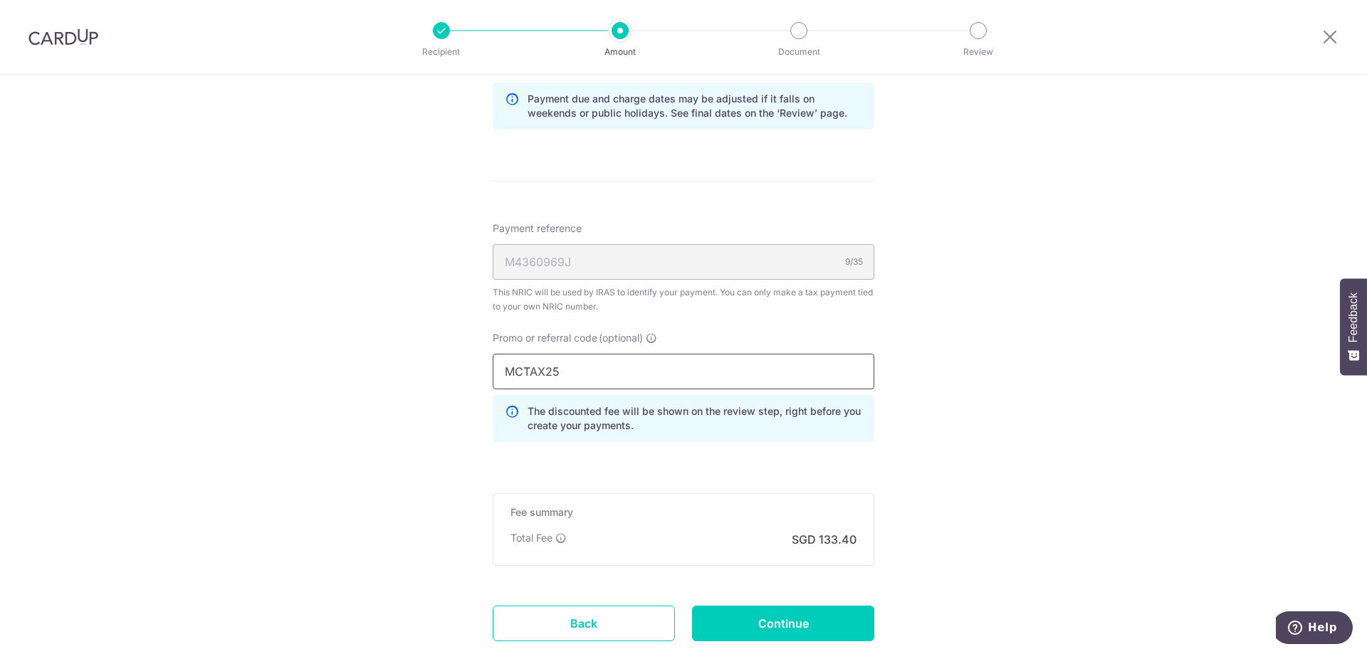
click at [575, 370] on input "MCTAX25" at bounding box center [684, 372] width 382 height 36
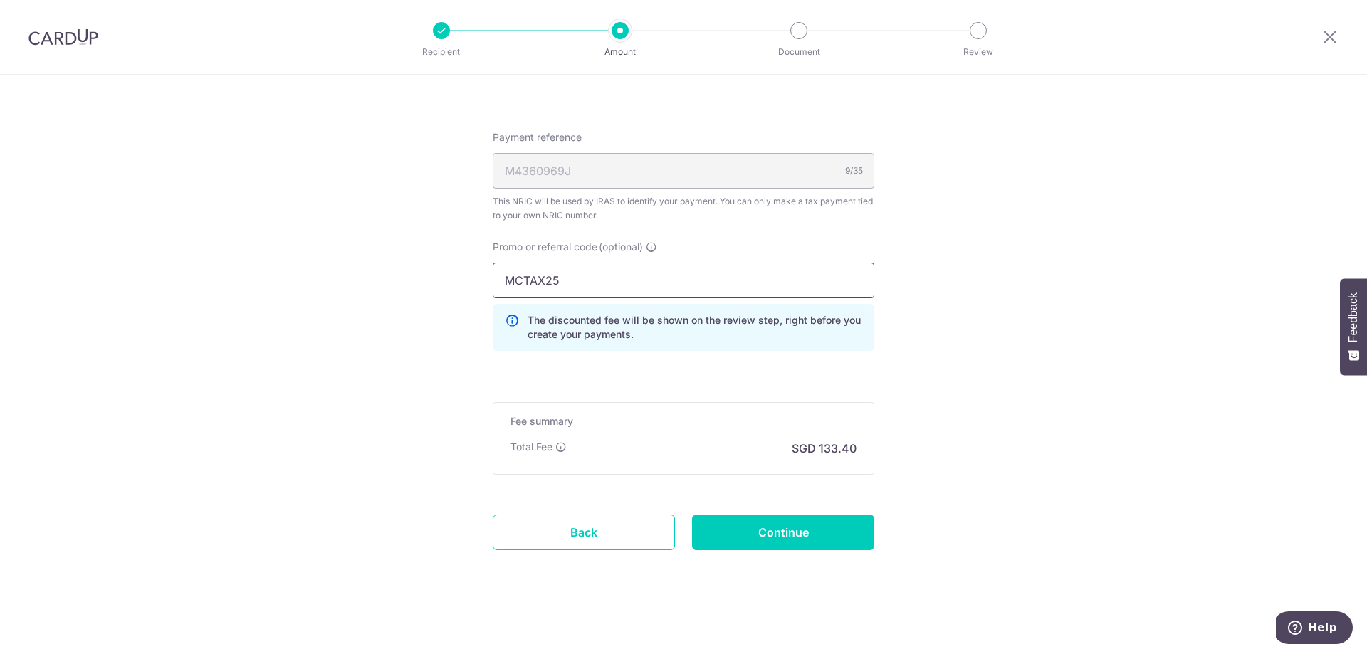
scroll to position [1256, 0]
click at [633, 284] on input "MCTAX25" at bounding box center [684, 278] width 382 height 36
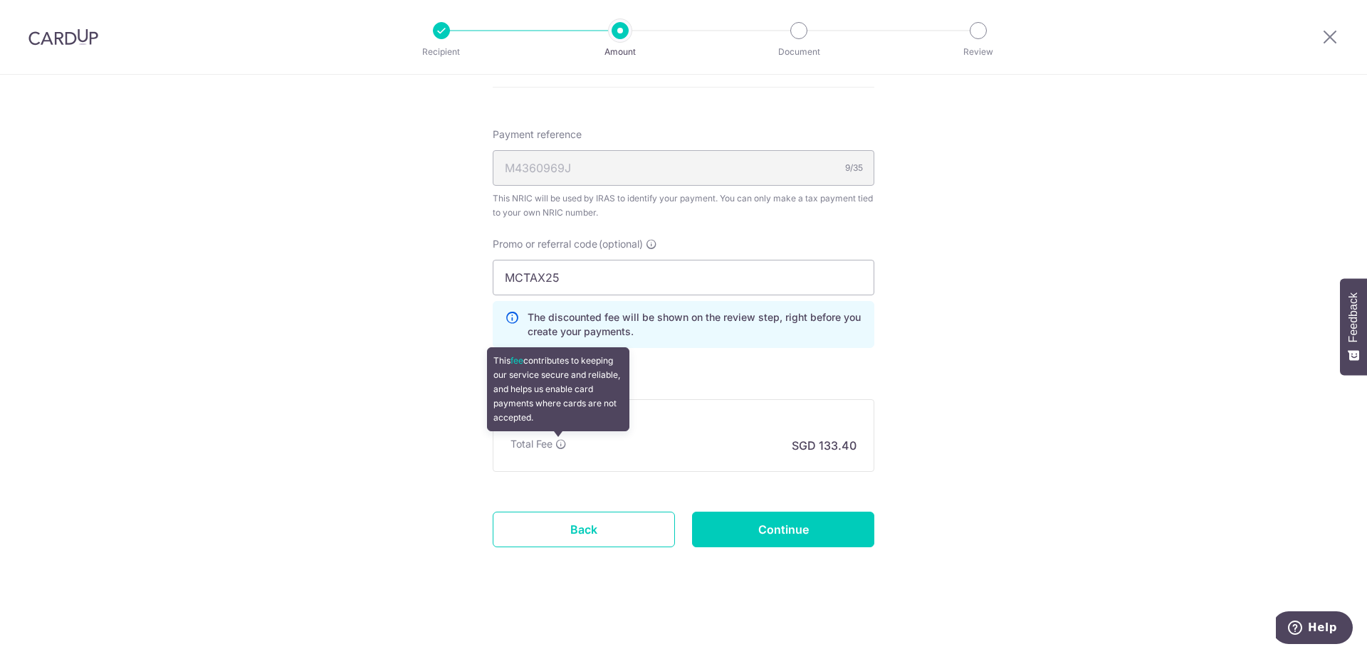
click at [556, 447] on icon at bounding box center [560, 444] width 11 height 11
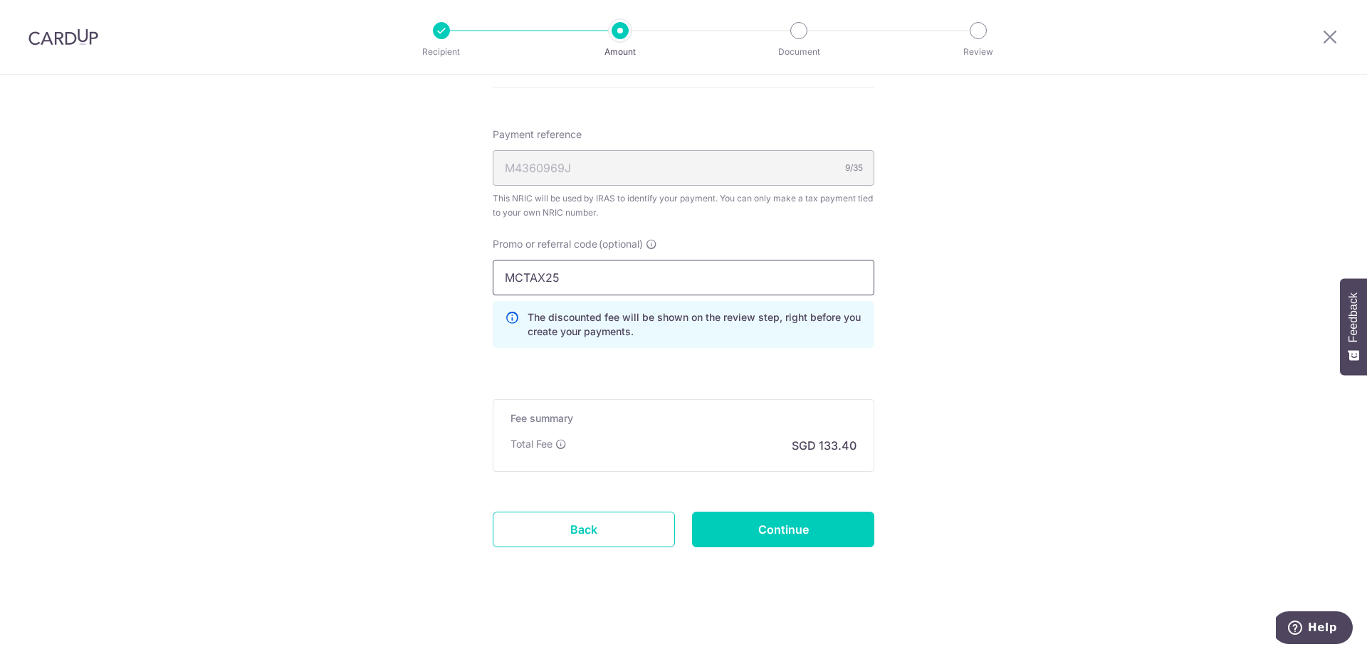
click at [582, 285] on input "MCTAX25" at bounding box center [684, 278] width 382 height 36
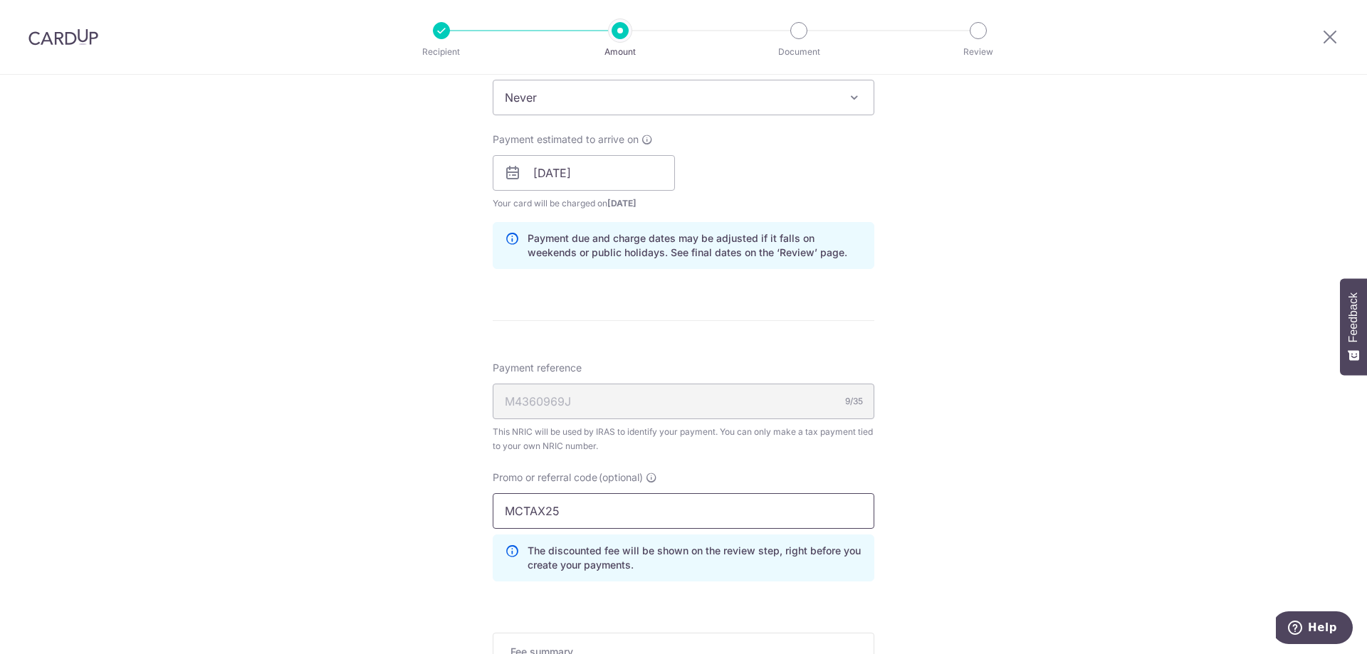
scroll to position [1210, 0]
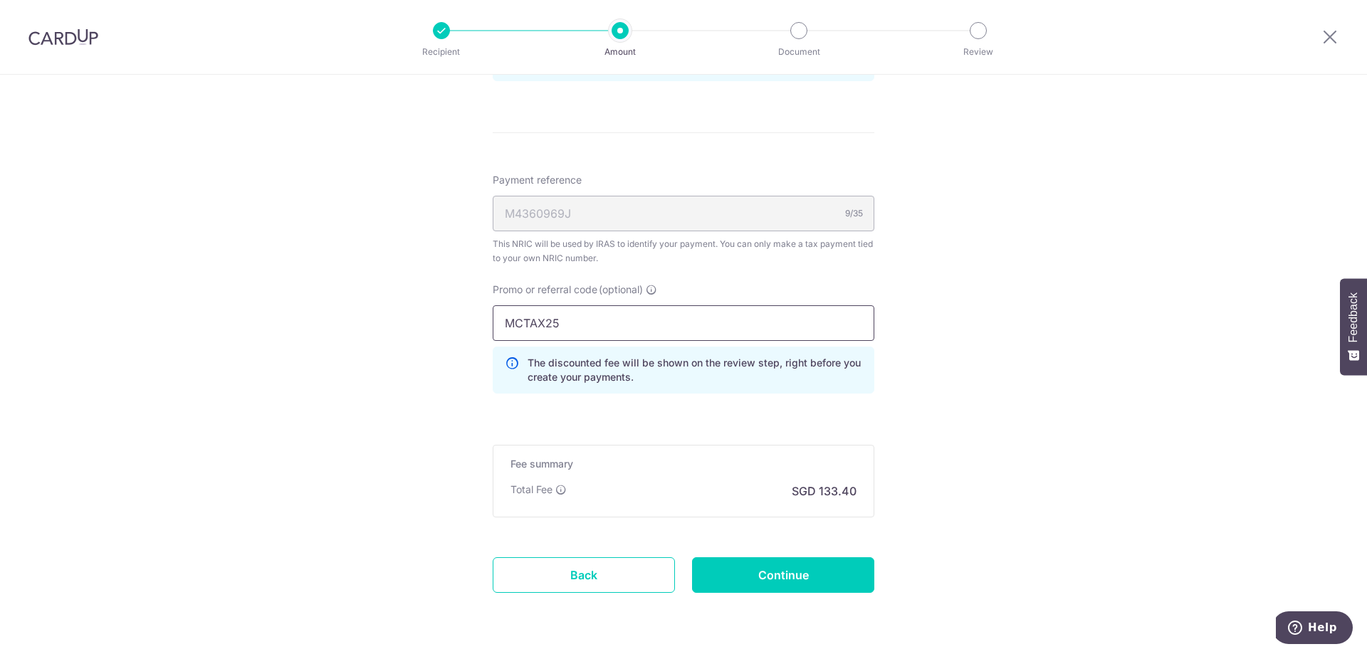
click at [570, 332] on input "MCTAX25" at bounding box center [684, 323] width 382 height 36
type input "MCTAX25N"
click at [598, 325] on input "MCTAX25N" at bounding box center [684, 323] width 382 height 36
click at [637, 457] on h5 "Fee summary" at bounding box center [684, 464] width 346 height 14
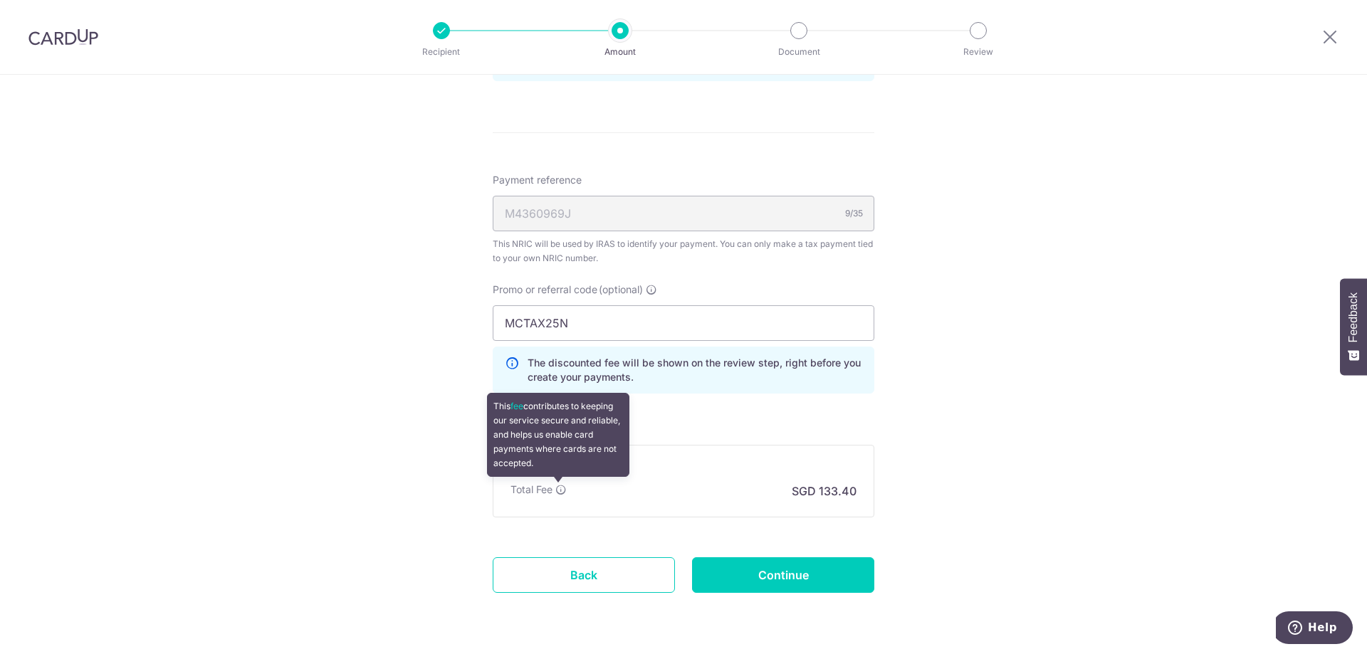
click at [561, 488] on icon at bounding box center [560, 489] width 11 height 11
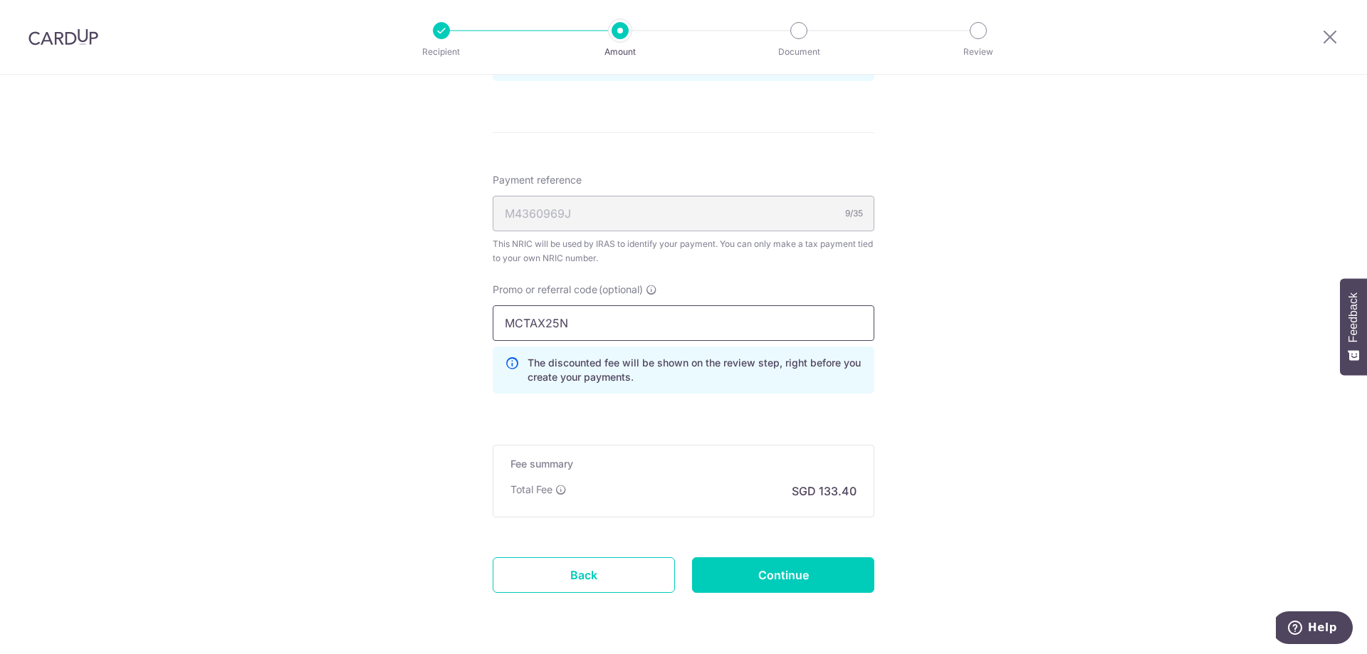
drag, startPoint x: 582, startPoint y: 323, endPoint x: 424, endPoint y: 326, distance: 158.1
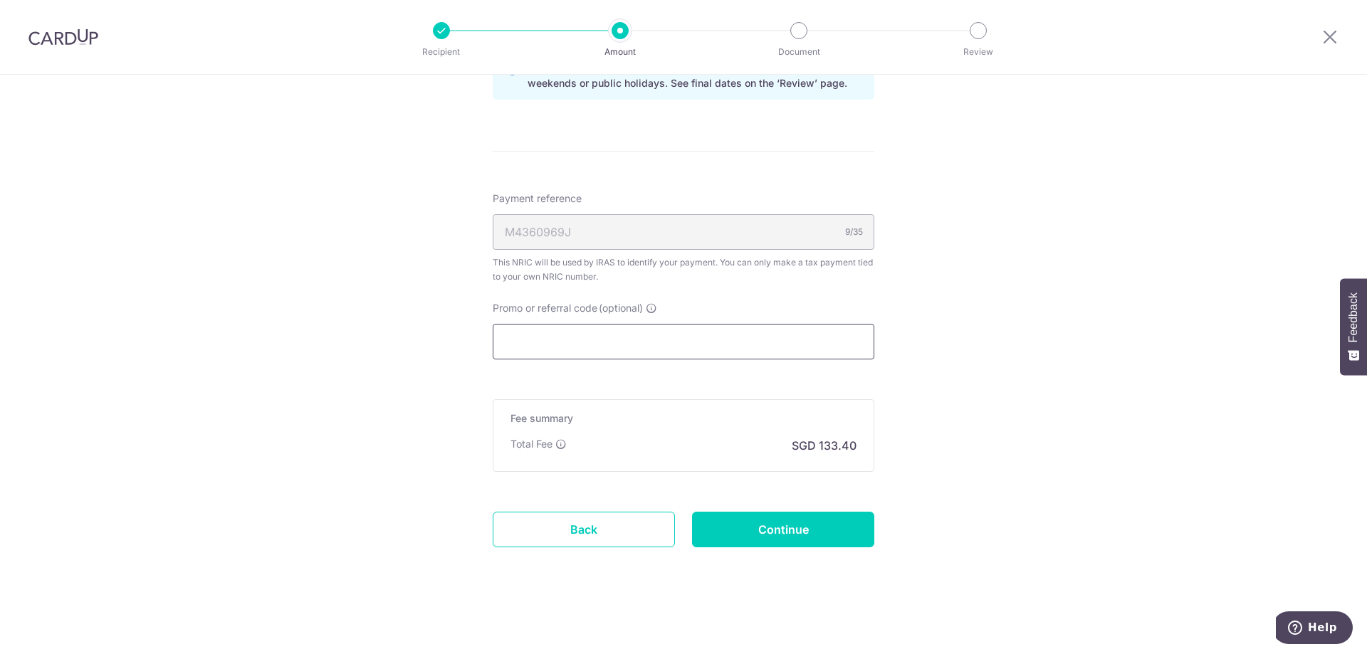
scroll to position [1192, 0]
click at [624, 406] on div "Fee summary Base fee Extend fee Next-day fee Total Fee SGD 133.40" at bounding box center [684, 435] width 382 height 73
click at [621, 358] on input "Promo or referral code (optional)" at bounding box center [684, 342] width 382 height 36
paste input "MCTAX25N"
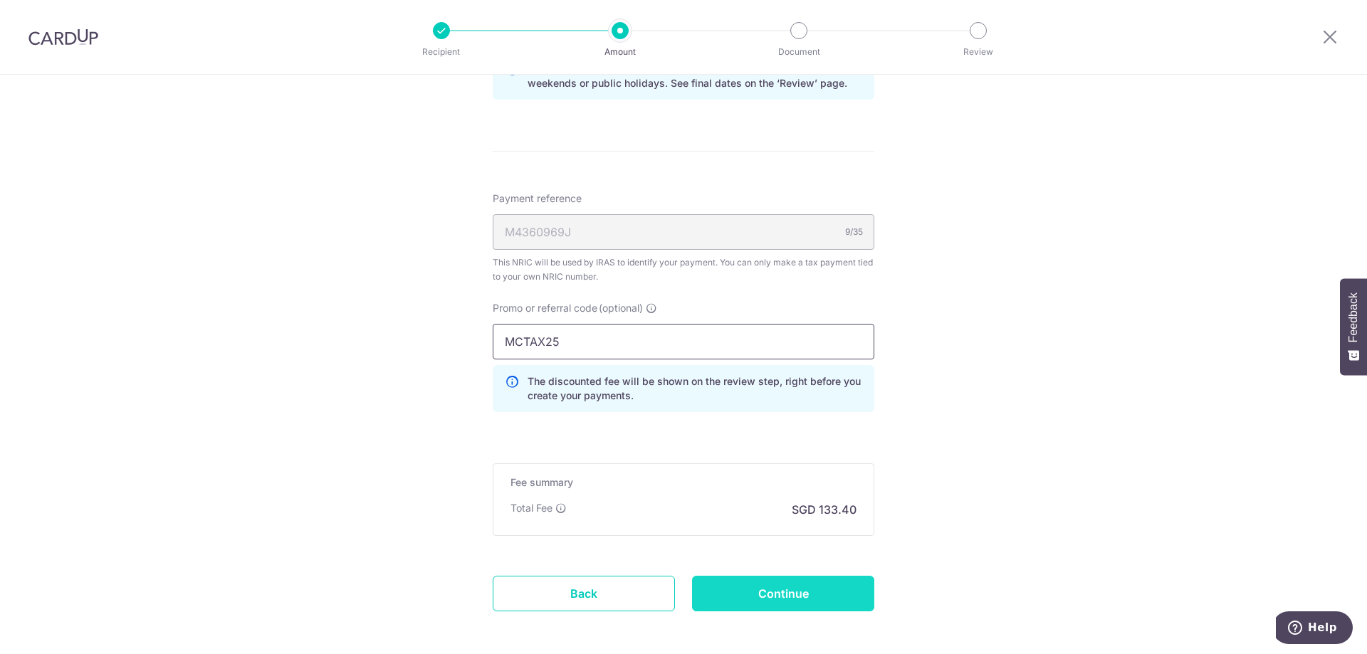
type input "MCTAX25"
click at [753, 595] on input "Continue" at bounding box center [783, 594] width 182 height 36
type input "Create Schedule"
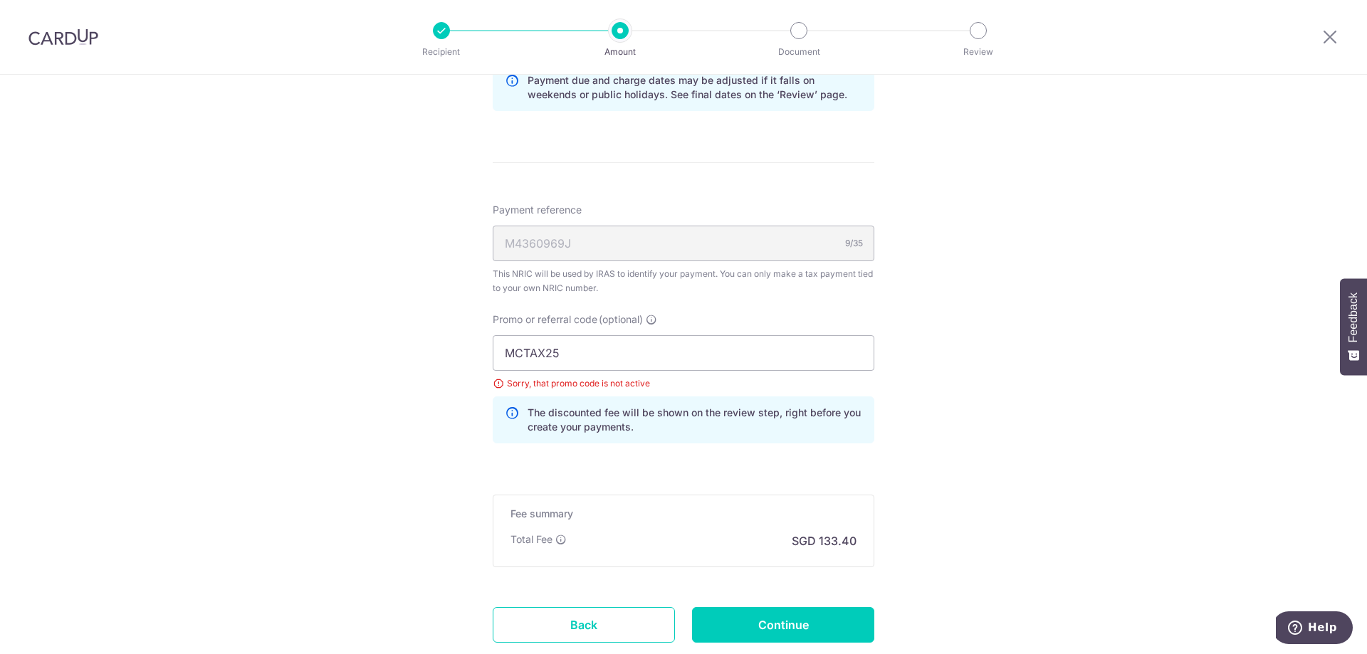
scroll to position [813, 0]
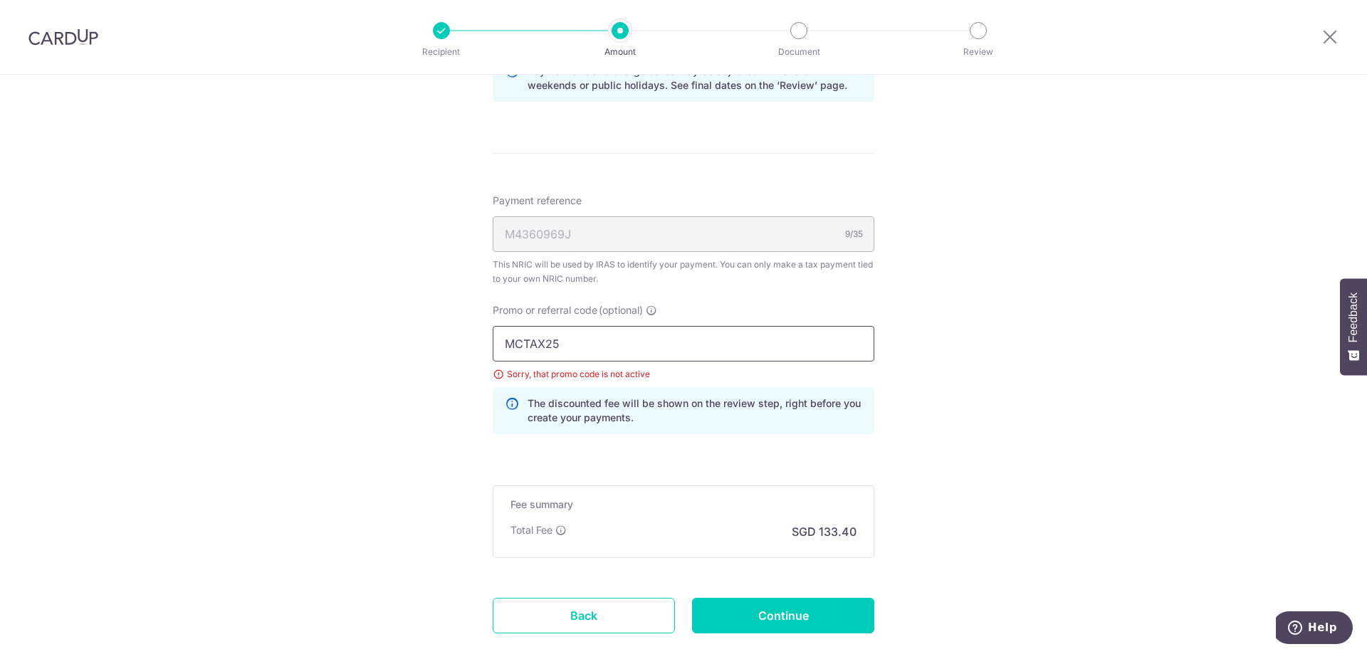
drag, startPoint x: 555, startPoint y: 342, endPoint x: 451, endPoint y: 342, distance: 103.2
click at [451, 342] on div "Tell us more about your payment Enter one-time or monthly payment amount SGD 4,…" at bounding box center [683, 1] width 1367 height 1479
paste input "OFF2"
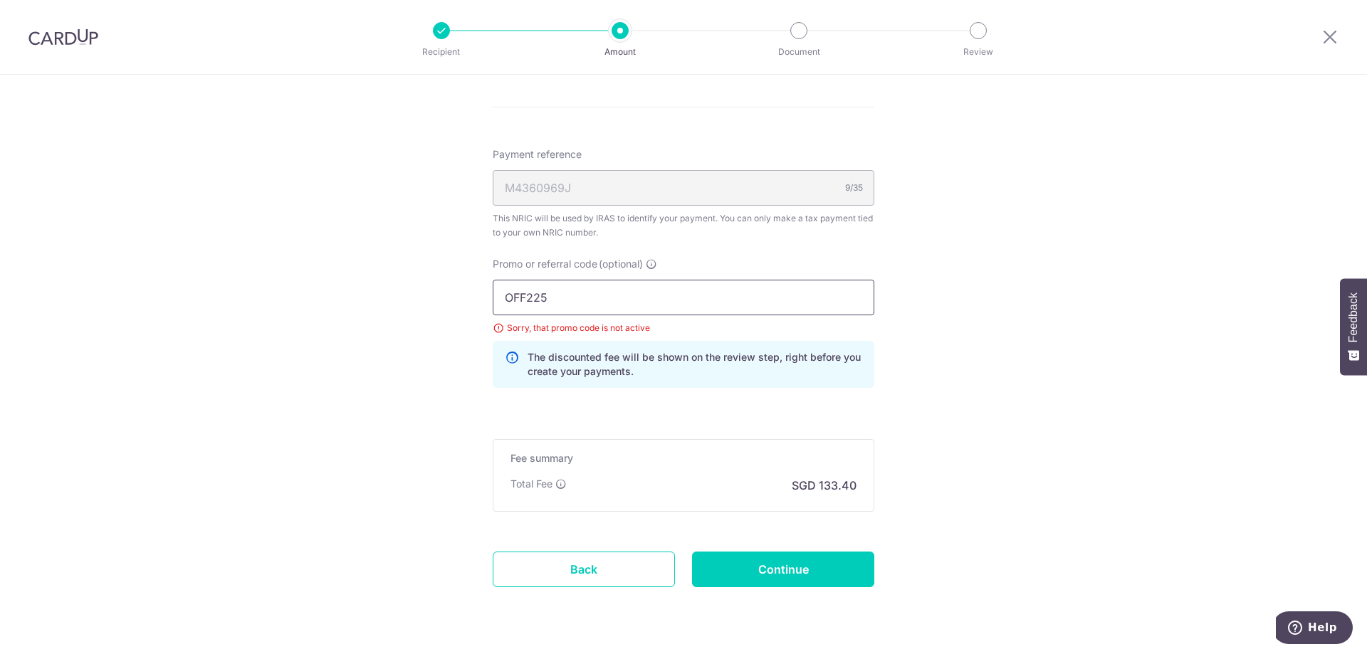
scroll to position [884, 0]
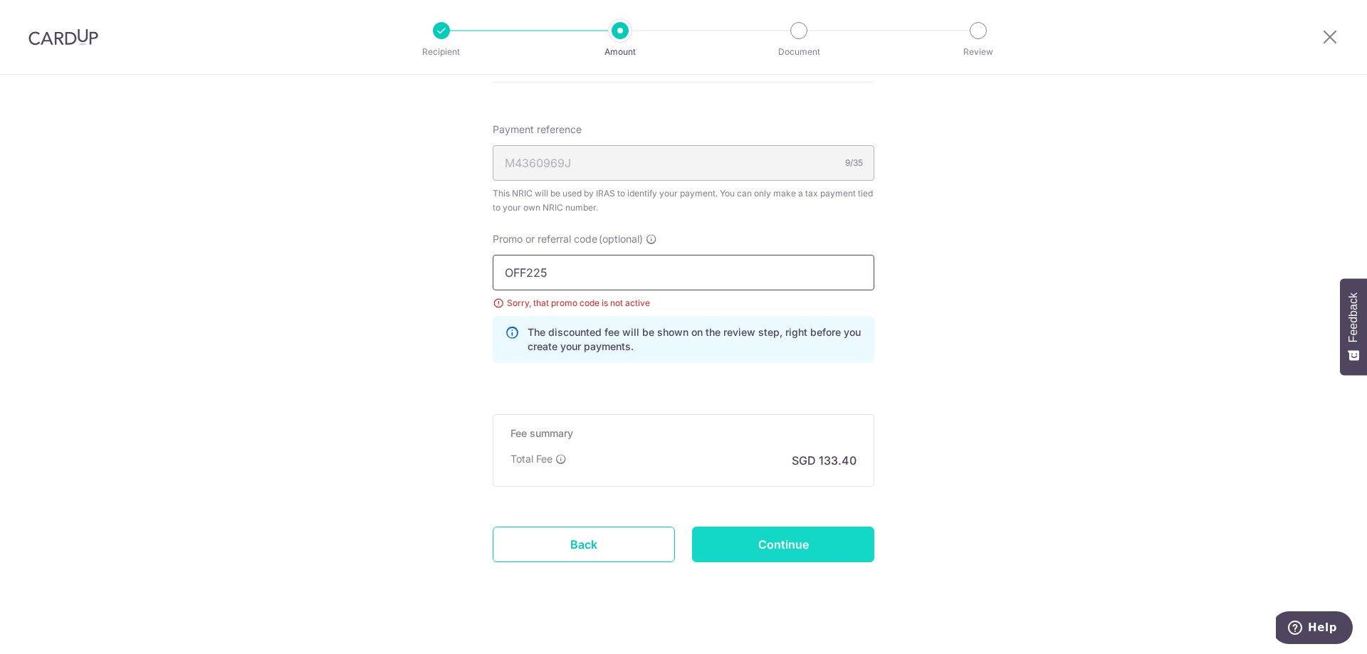
type input "OFF225"
click at [738, 542] on input "Continue" at bounding box center [783, 545] width 182 height 36
type input "Create Schedule"
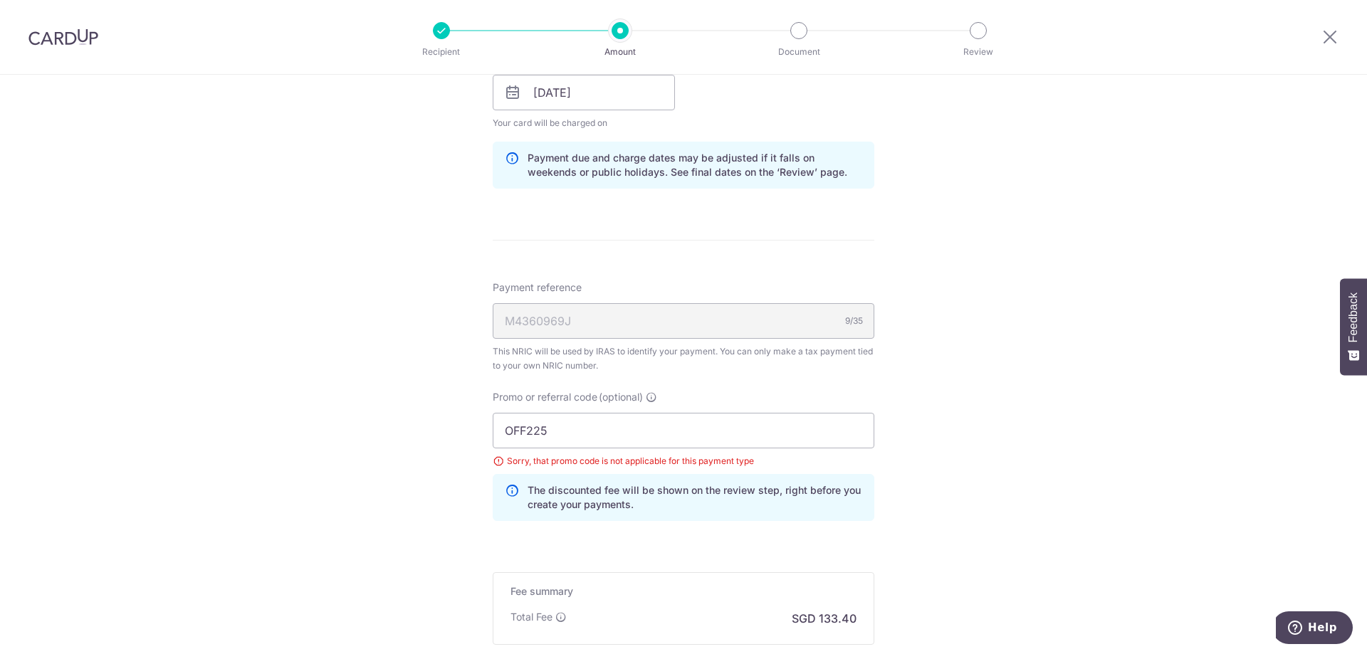
scroll to position [742, 0]
